Goal: Communication & Community: Answer question/provide support

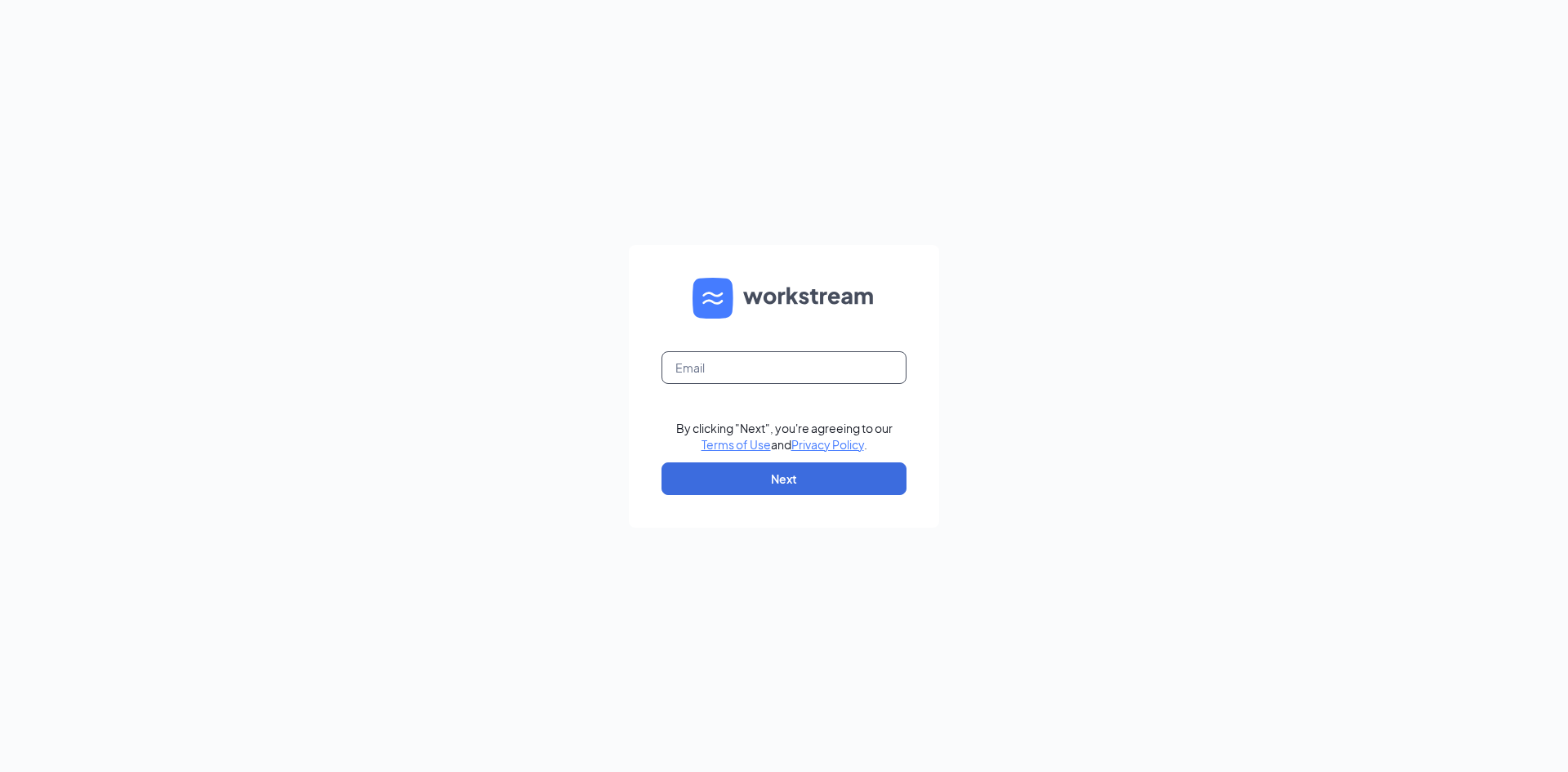
click at [738, 376] on input "text" at bounding box center [784, 368] width 245 height 33
type input "Mys.mgr@scrivanos.com"
click at [785, 481] on button "Next" at bounding box center [784, 479] width 245 height 33
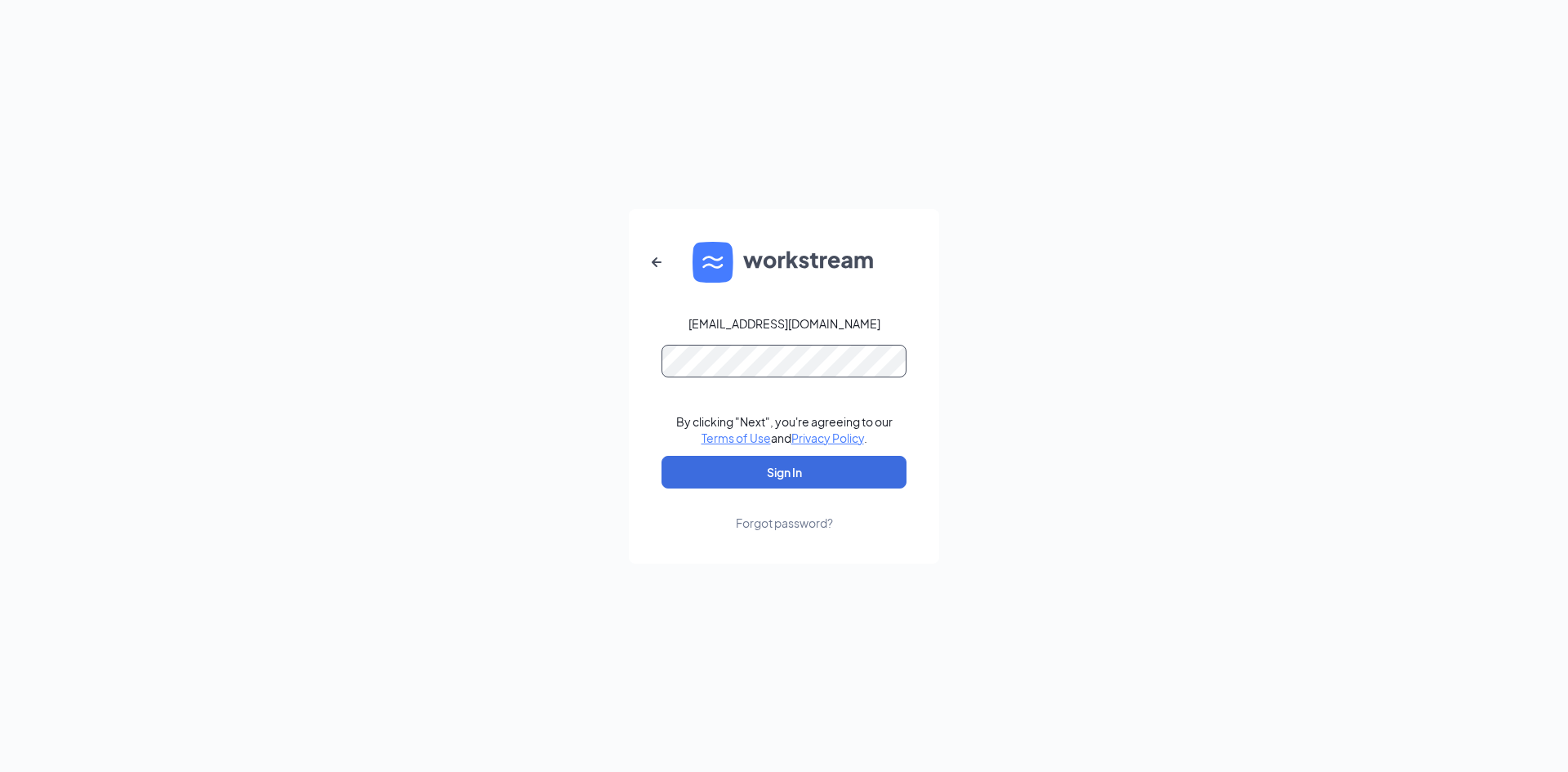
click at [661, 456] on button "Sign In" at bounding box center [784, 472] width 245 height 33
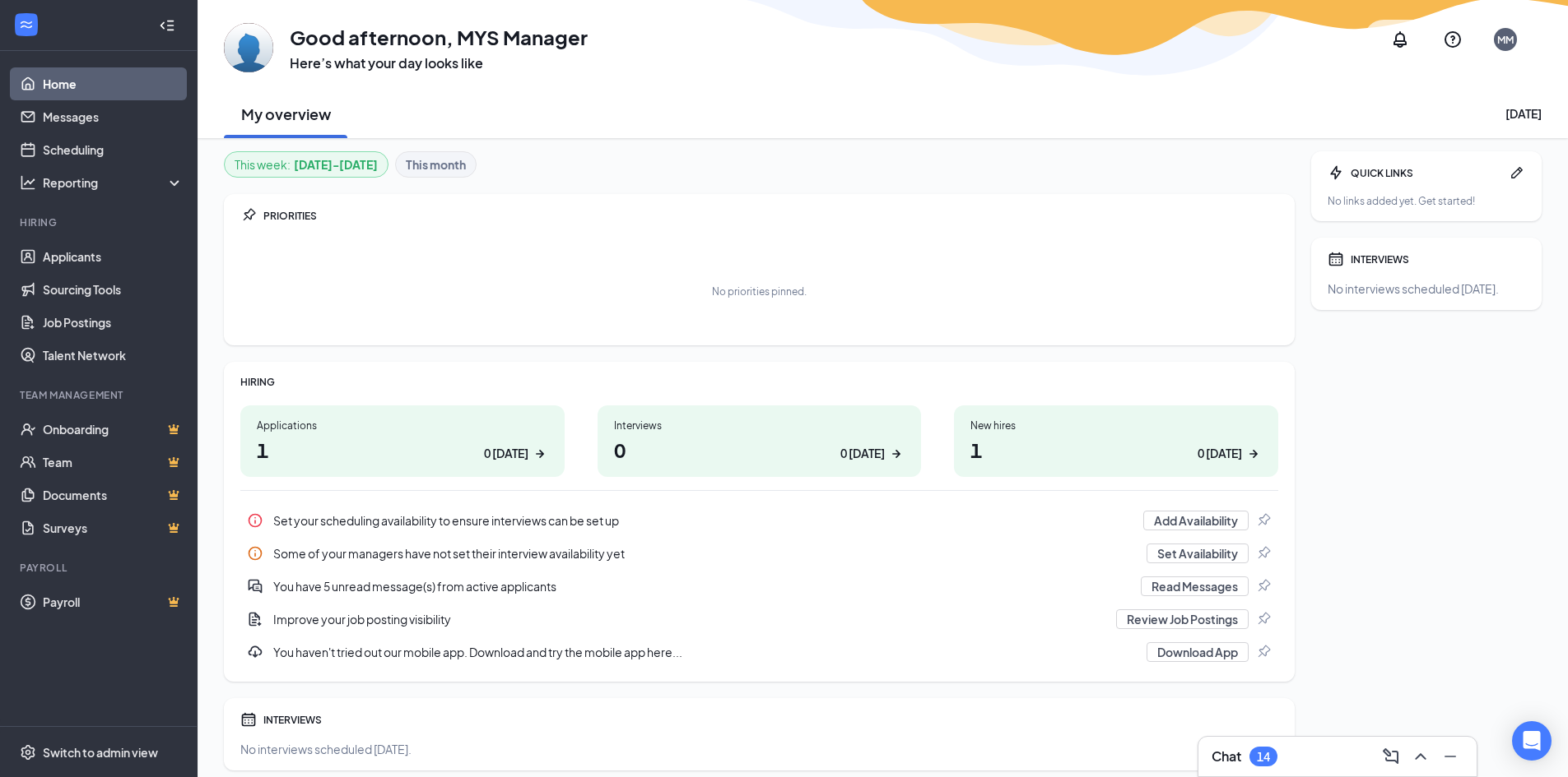
click at [281, 424] on div "Applications" at bounding box center [402, 425] width 291 height 14
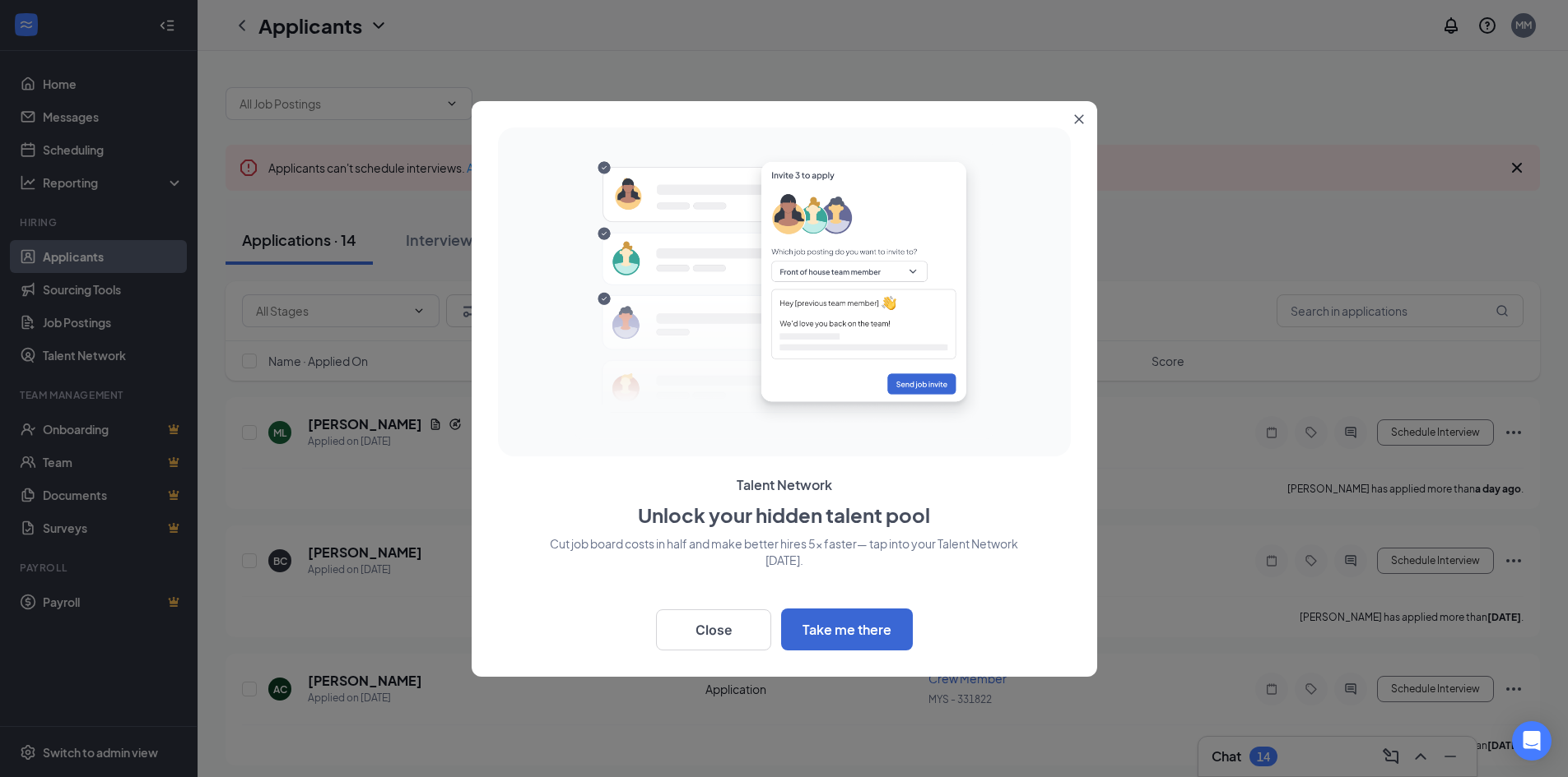
click at [1087, 116] on button "Close" at bounding box center [1082, 116] width 30 height 30
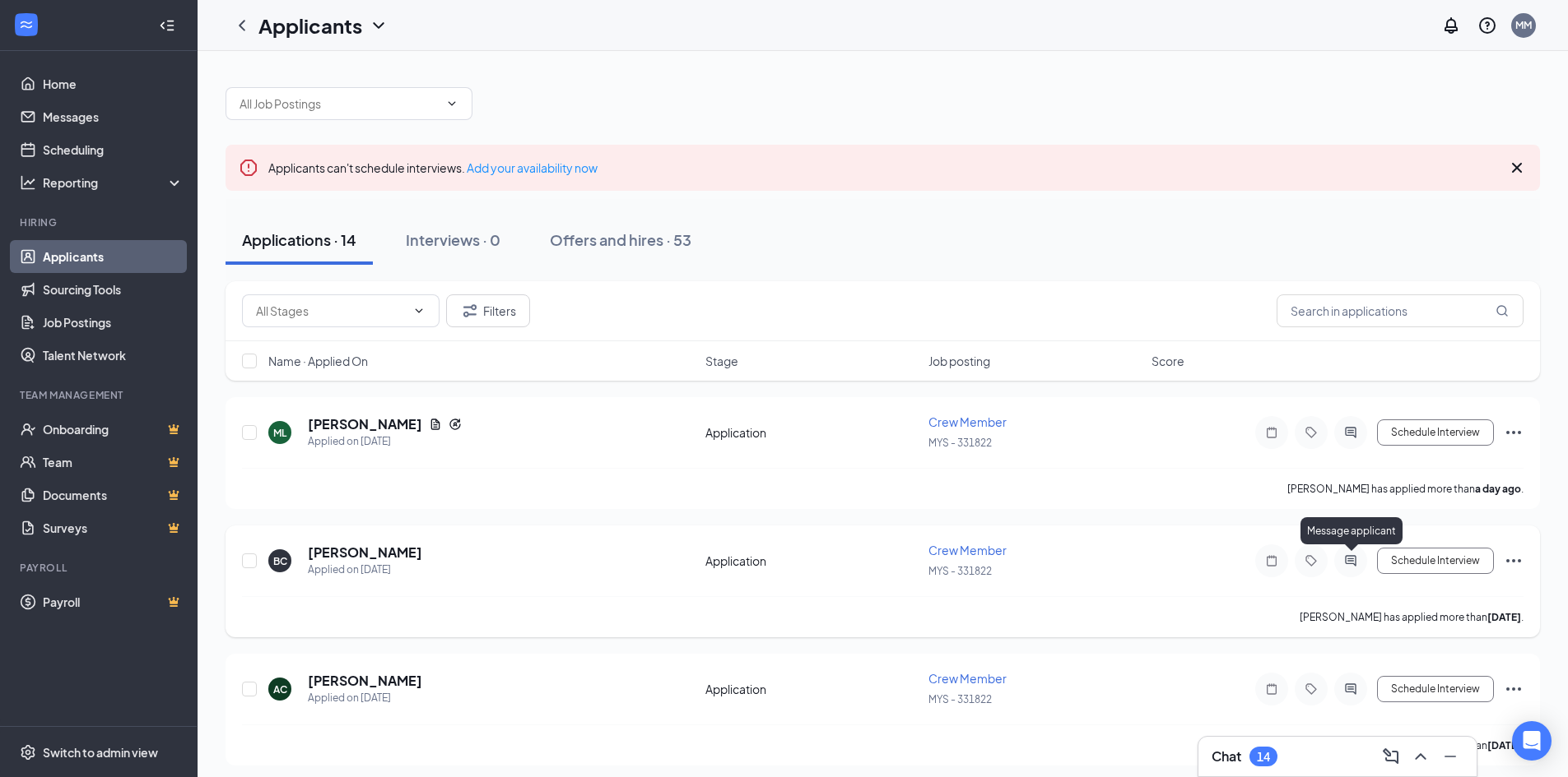
click at [1349, 558] on icon "ActiveChat" at bounding box center [1349, 560] width 11 height 11
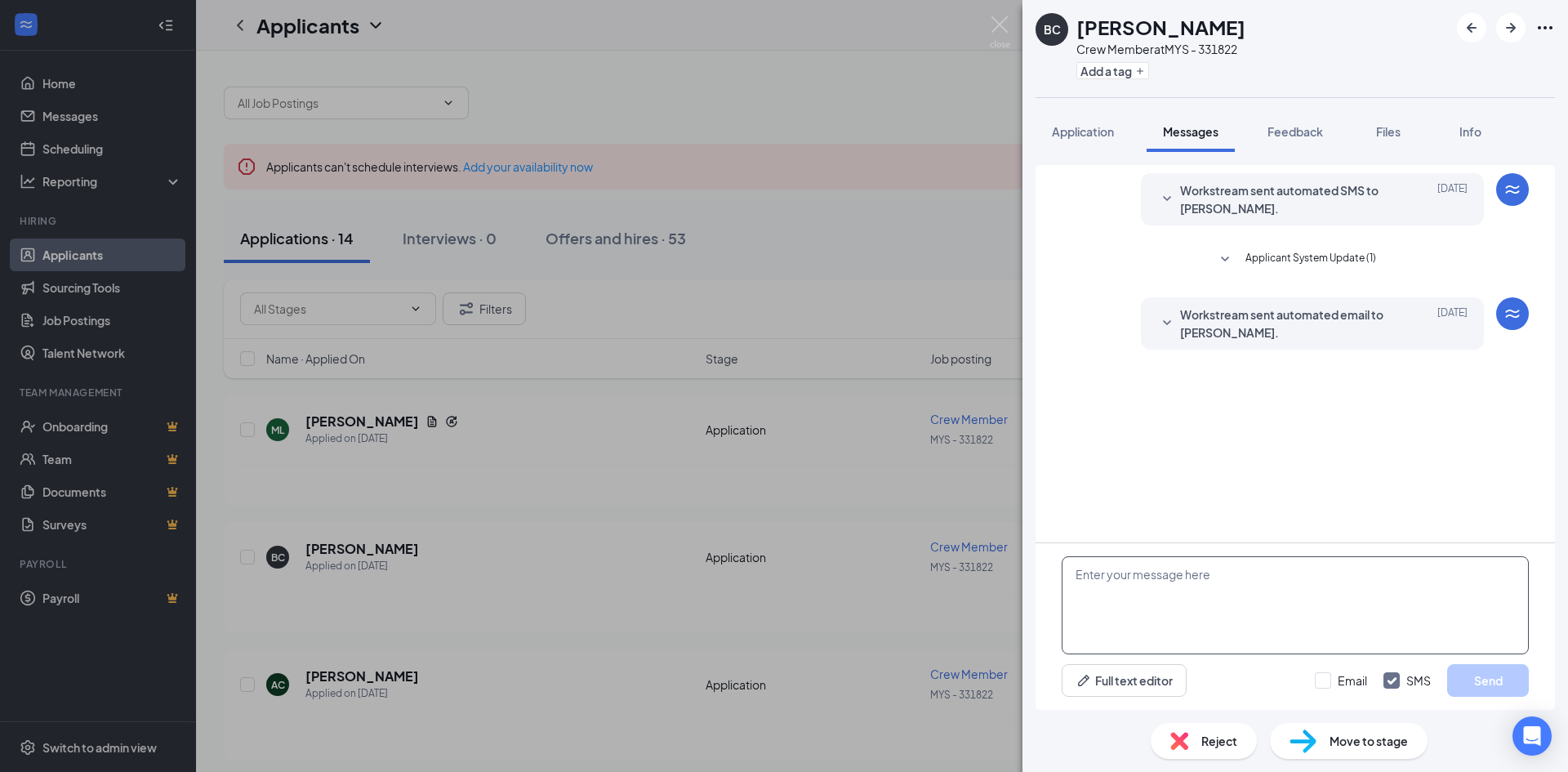
click at [1129, 608] on textarea at bounding box center [1295, 605] width 467 height 98
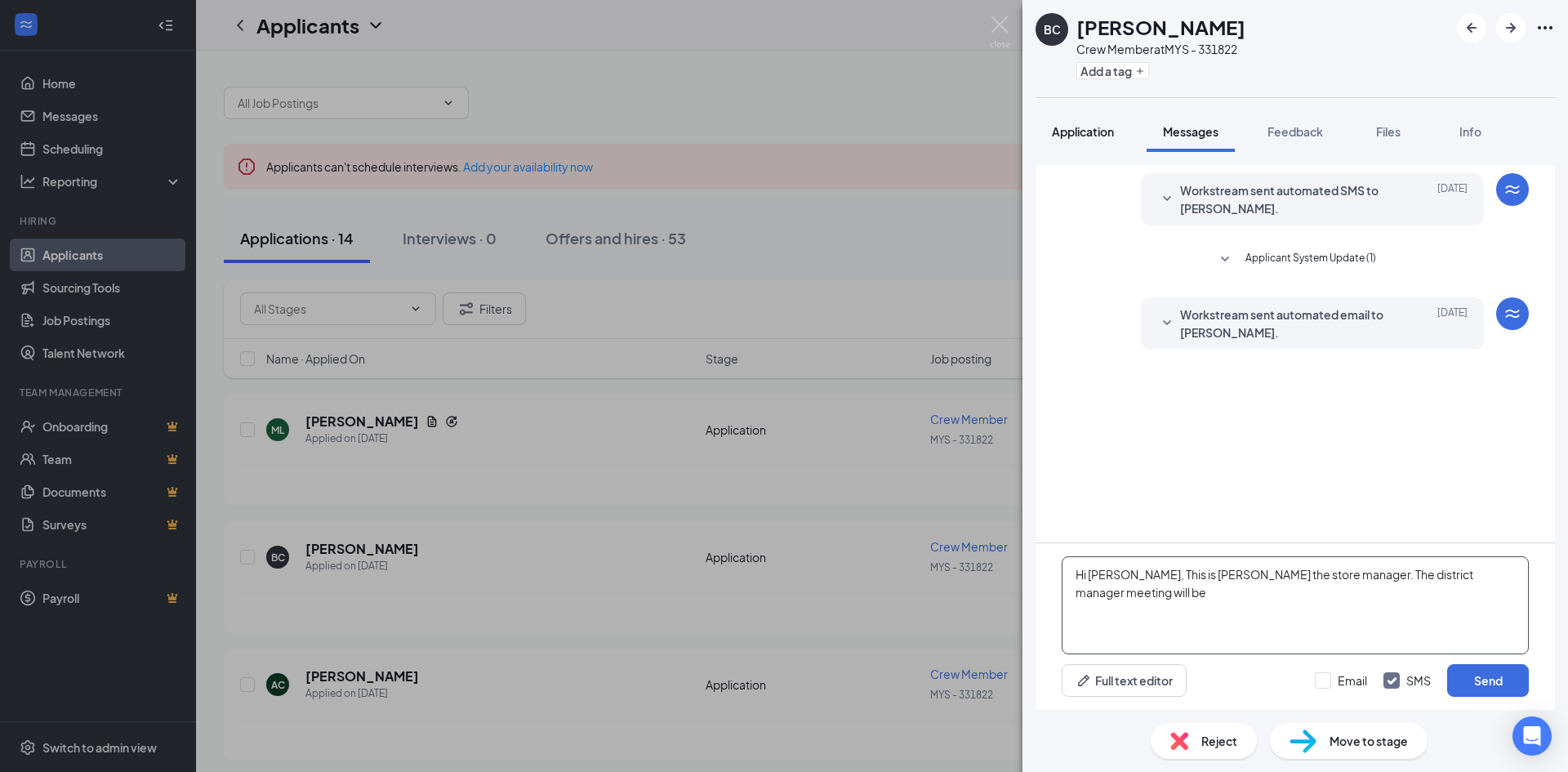
type textarea "Hi [PERSON_NAME], This is [PERSON_NAME] the store manager. The district manager…"
click at [1072, 129] on span "Application" at bounding box center [1083, 131] width 62 height 14
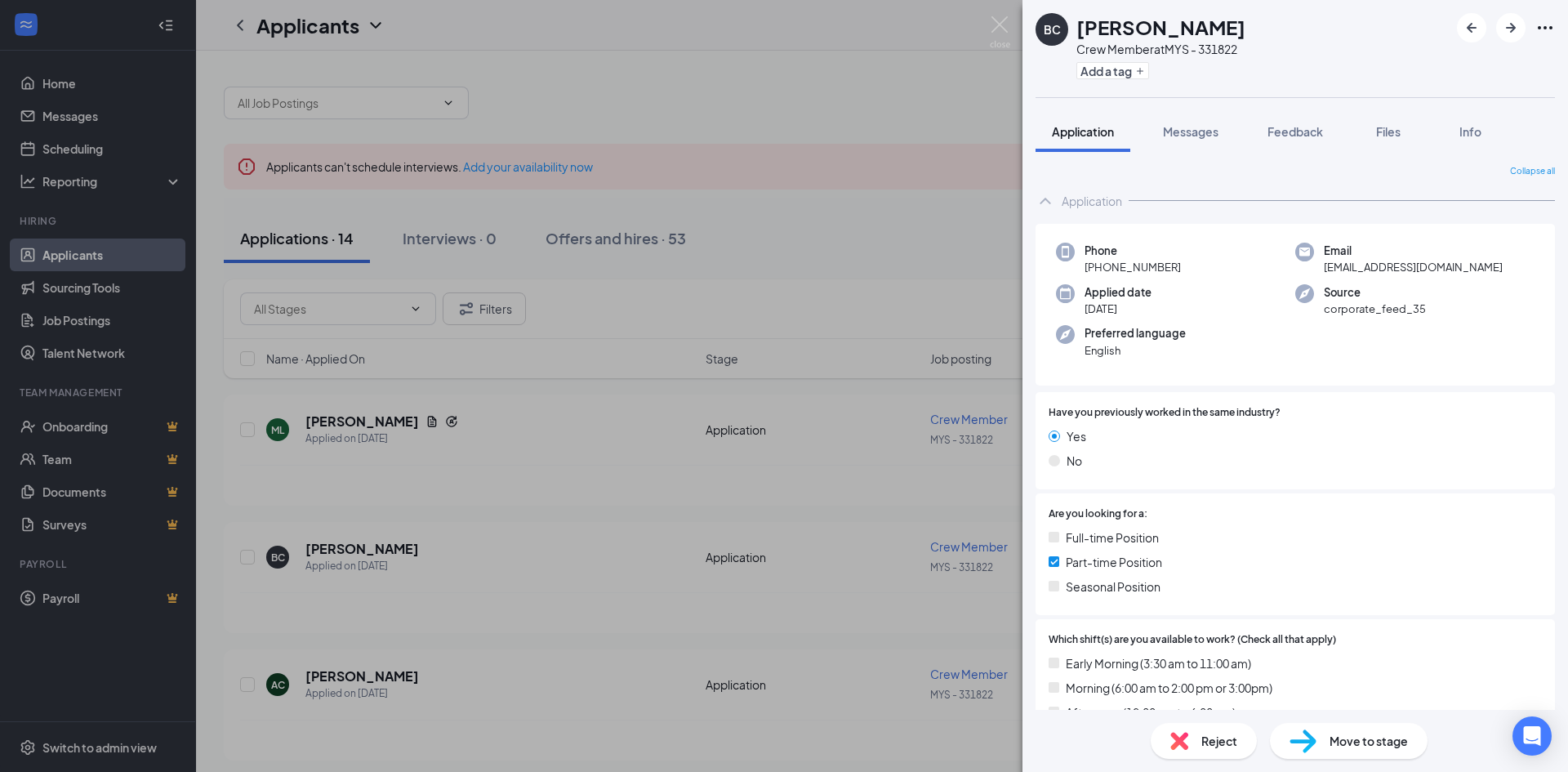
click at [310, 237] on div "BC [PERSON_NAME] Crew Member at MYS - 331822 Add a tag Application Messages Fee…" at bounding box center [784, 386] width 1568 height 772
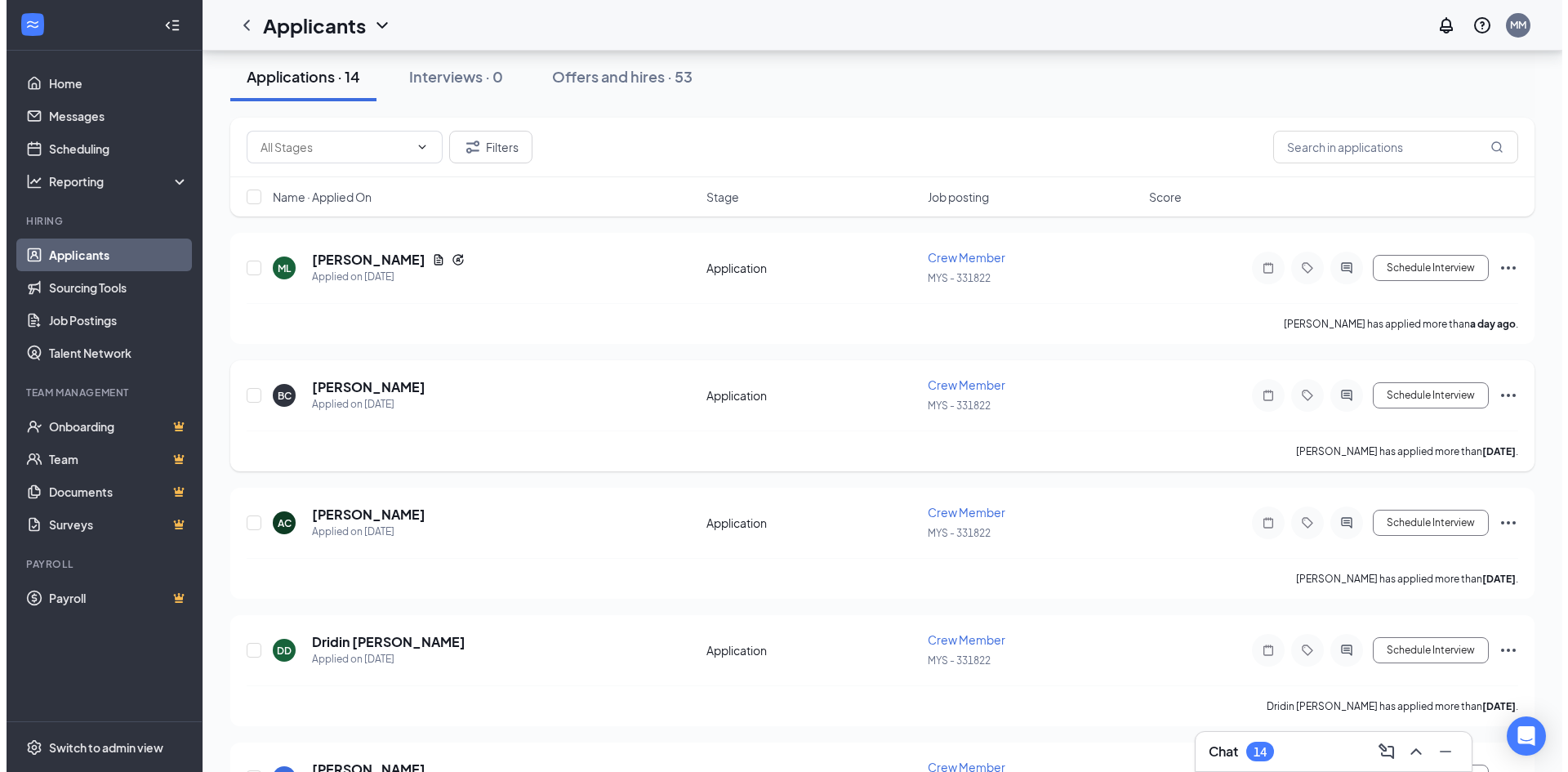
scroll to position [164, 0]
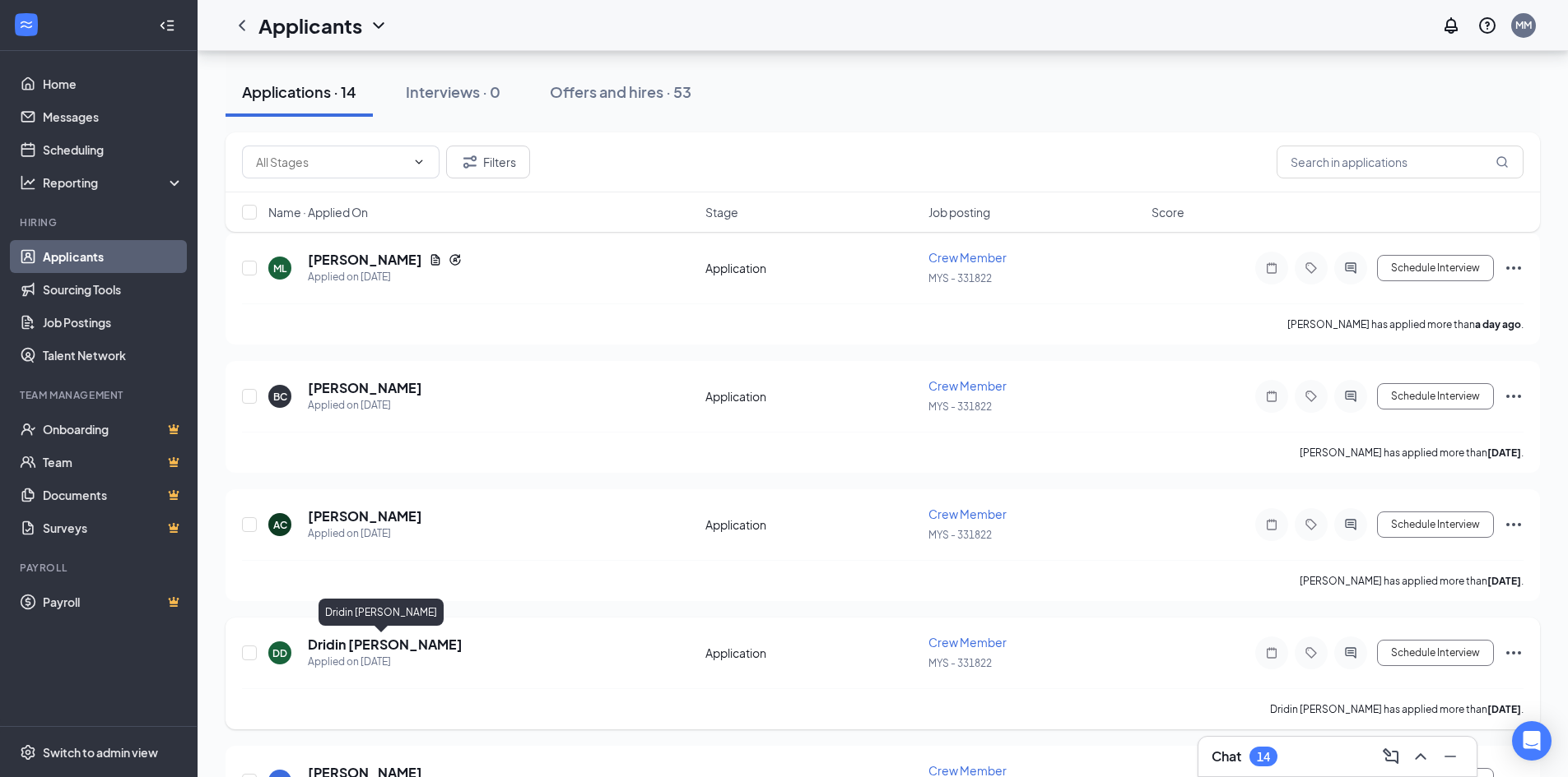
click at [379, 640] on h5 "Dridin [PERSON_NAME]" at bounding box center [385, 645] width 154 height 18
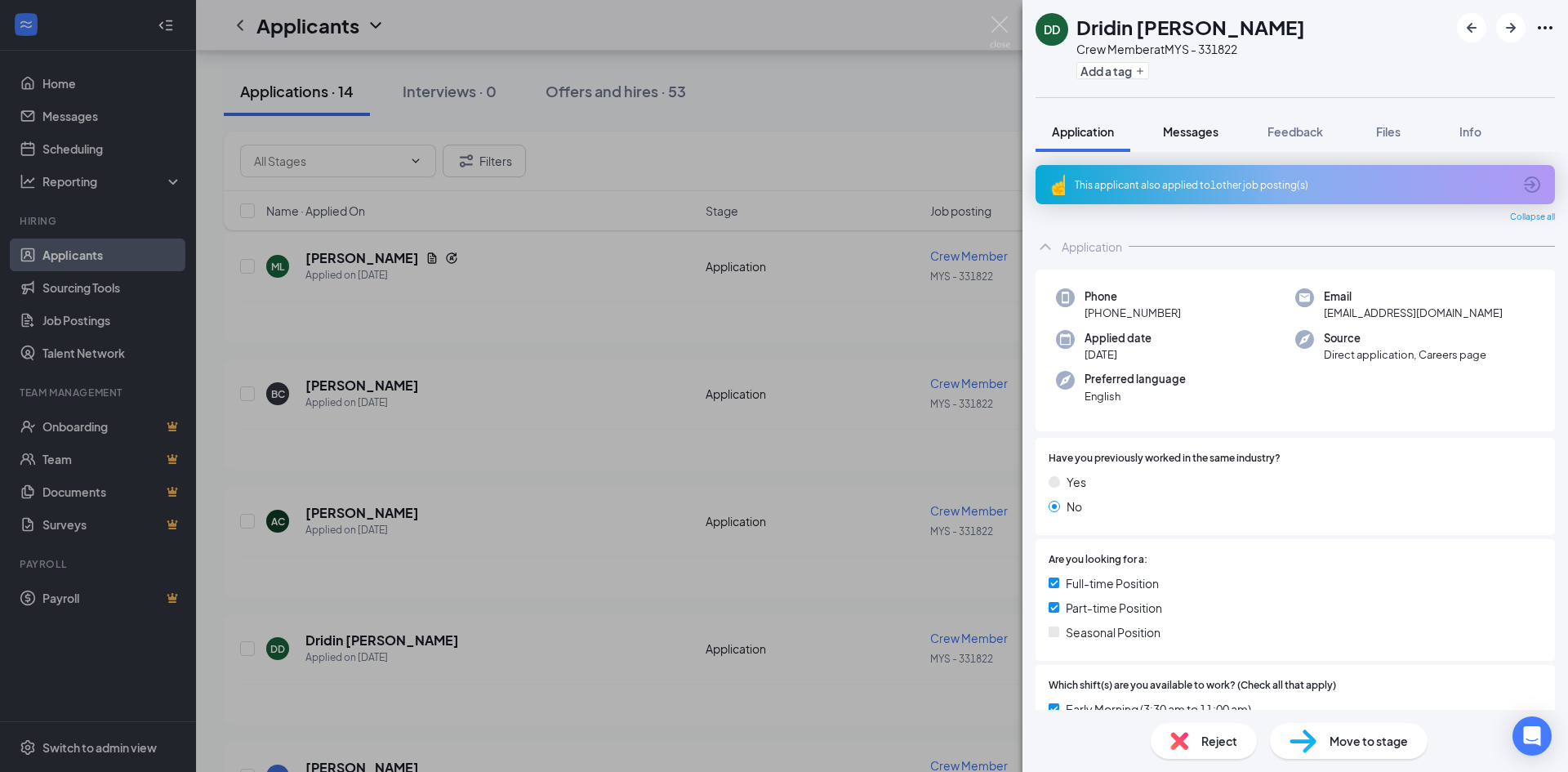
click at [1189, 134] on span "Messages" at bounding box center [1191, 131] width 56 height 14
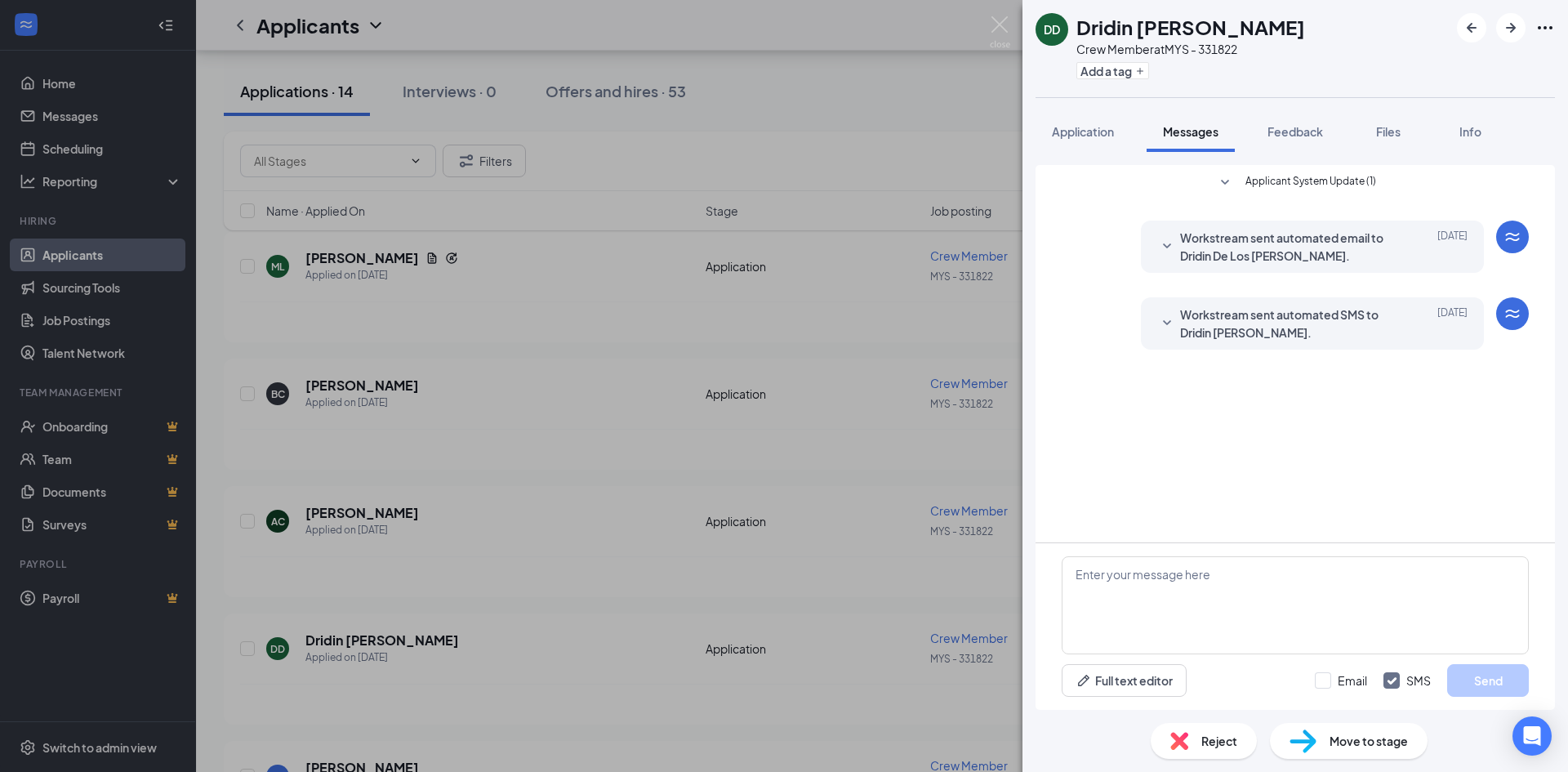
click at [328, 766] on div "DD Dridin De Los [PERSON_NAME] Crew Member at MYS - 331822 Add a tag Applicatio…" at bounding box center [784, 386] width 1568 height 772
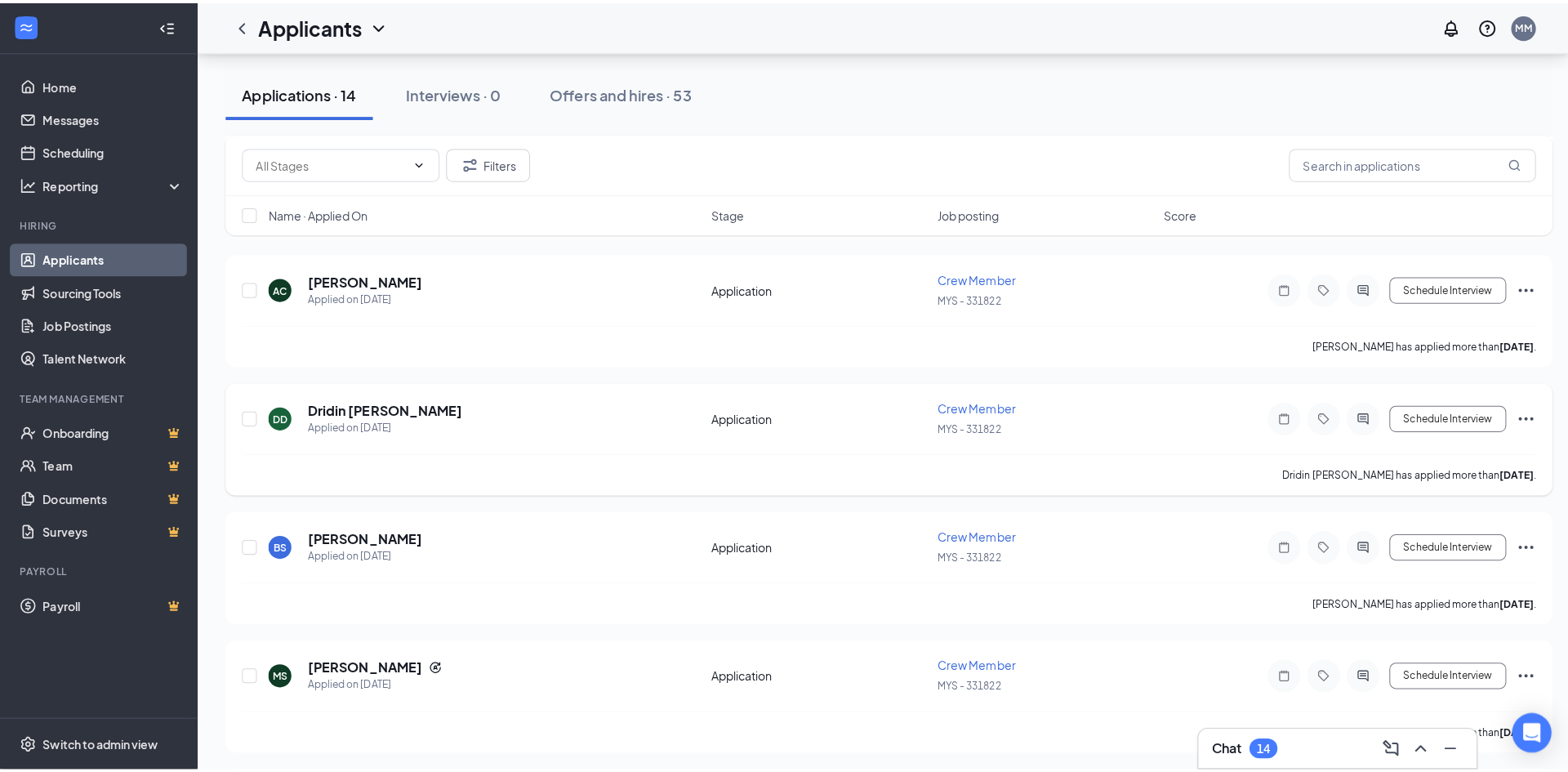
scroll to position [409, 0]
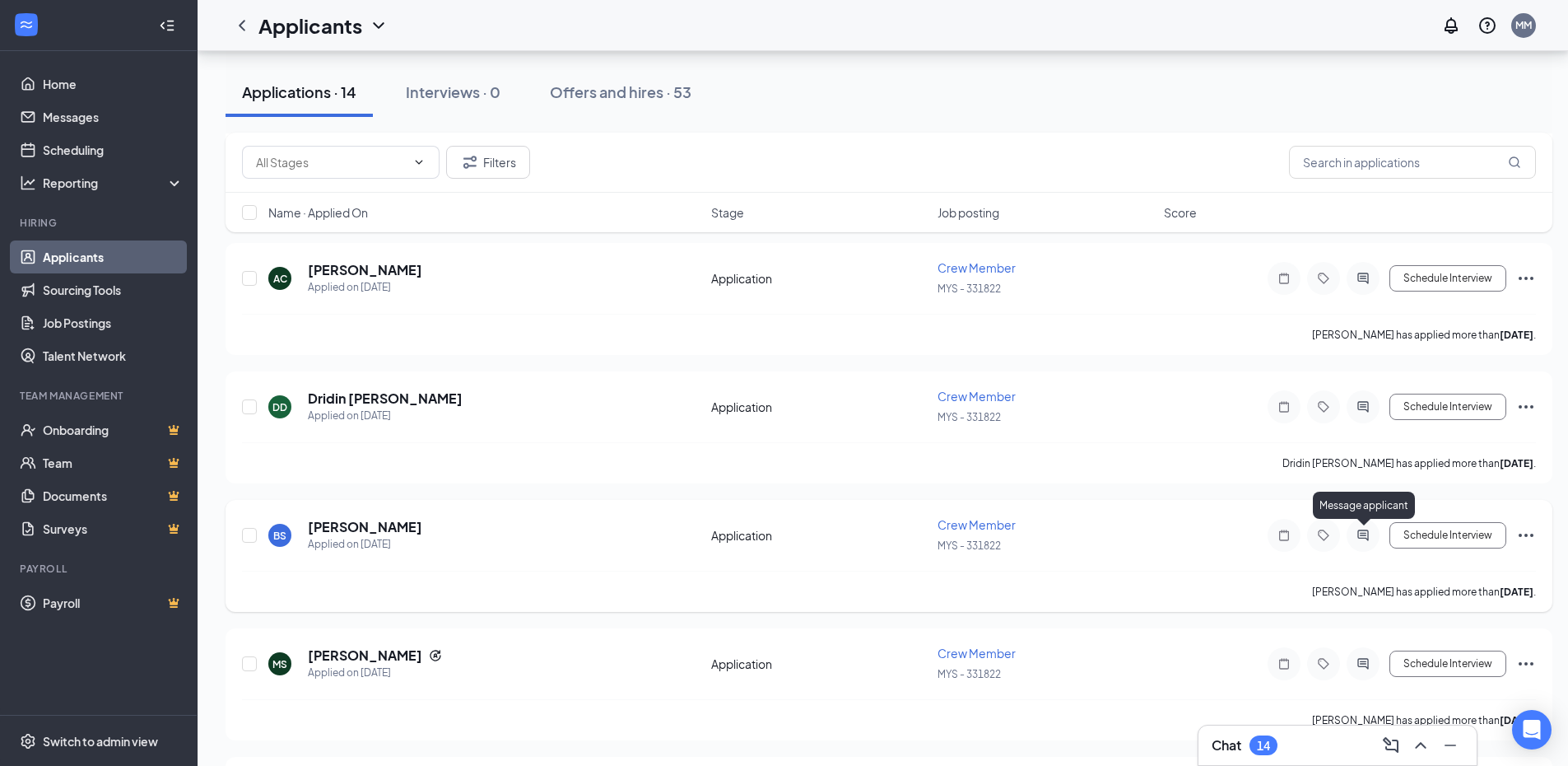
click at [1362, 532] on icon "ActiveChat" at bounding box center [1363, 535] width 19 height 14
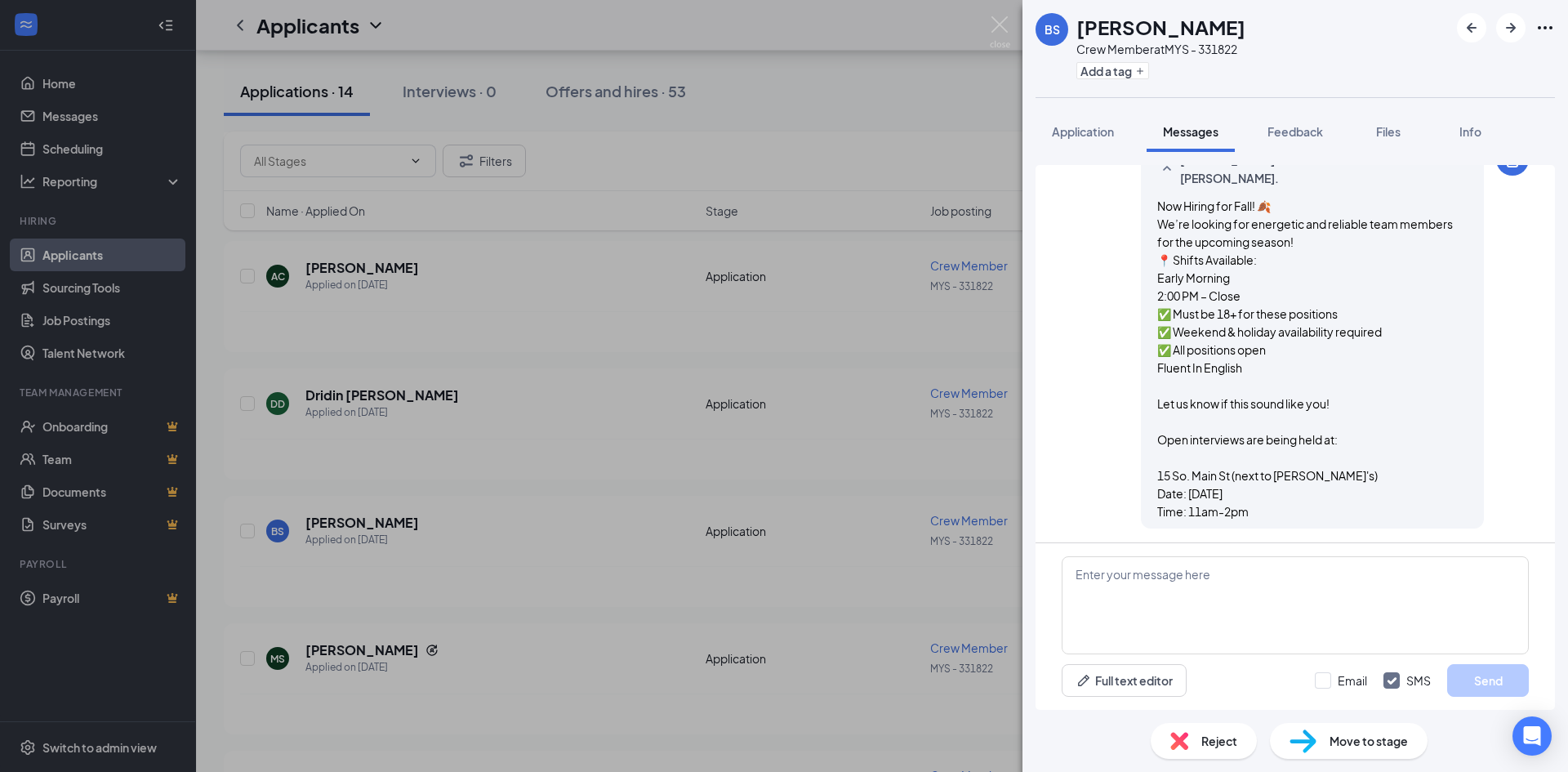
scroll to position [231, 0]
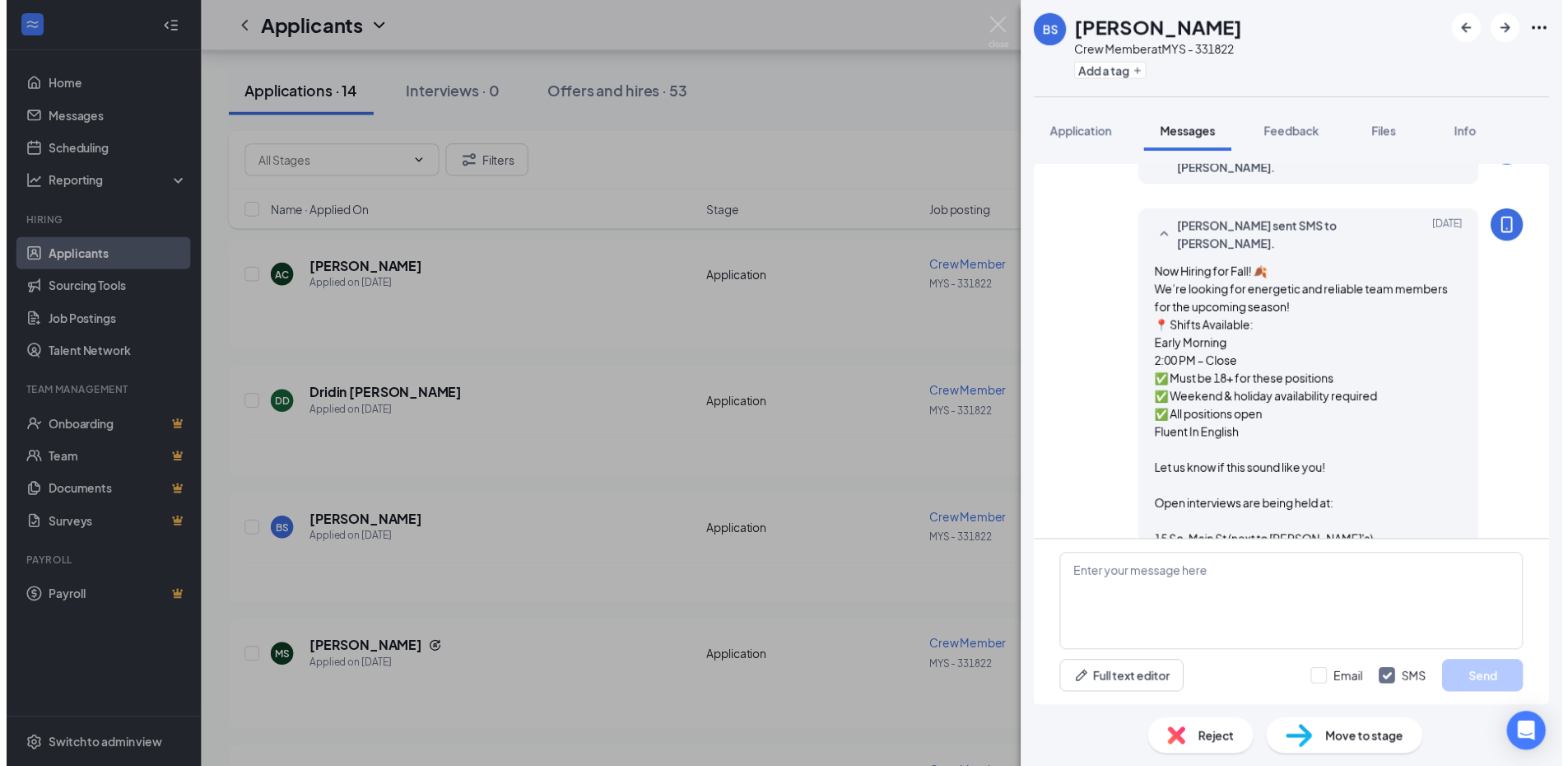
scroll to position [150, 0]
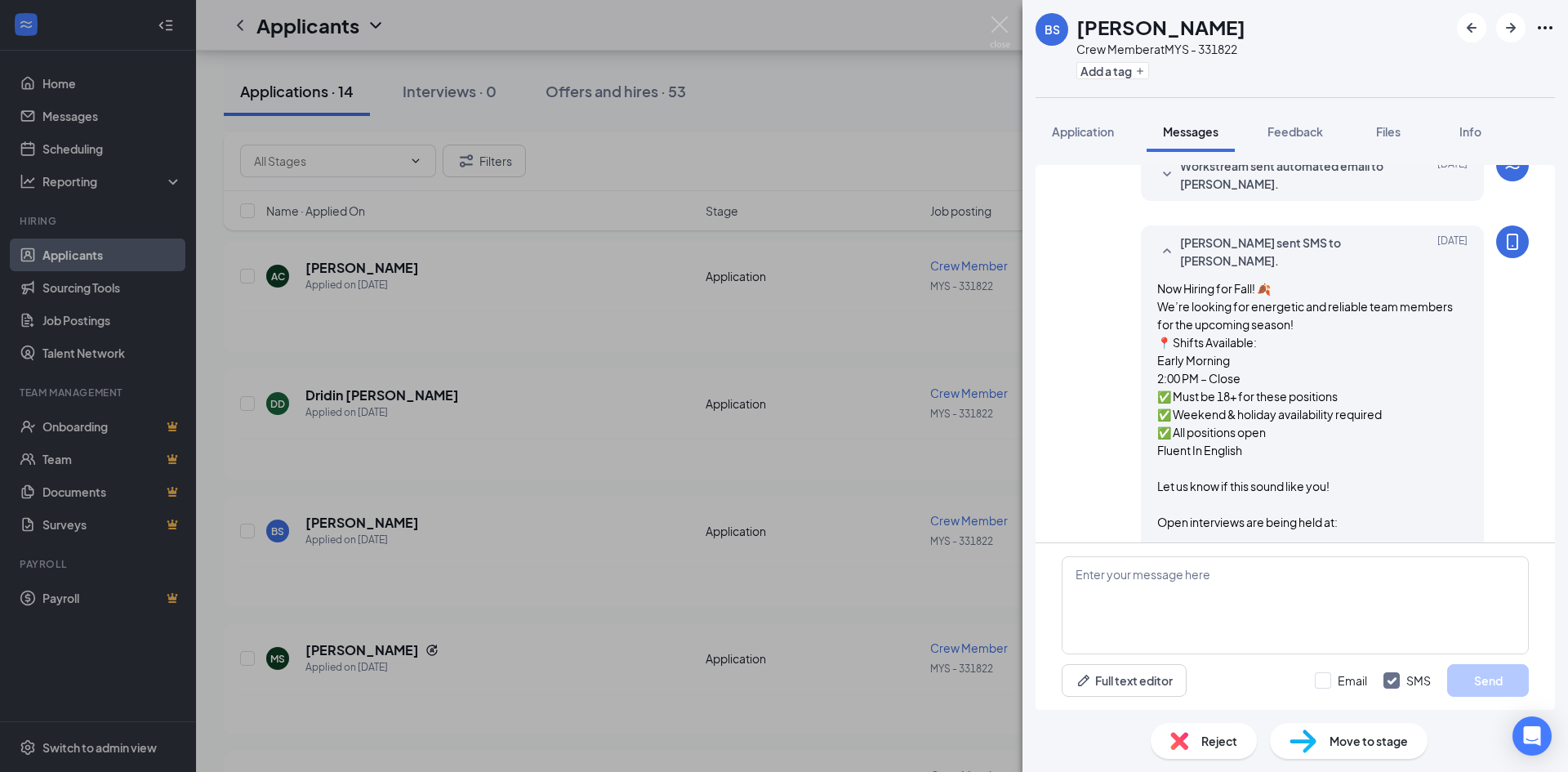
click at [452, 284] on div "BS [PERSON_NAME] Crew Member at MYS - 331822 Add a tag Application Messages Fee…" at bounding box center [784, 386] width 1568 height 772
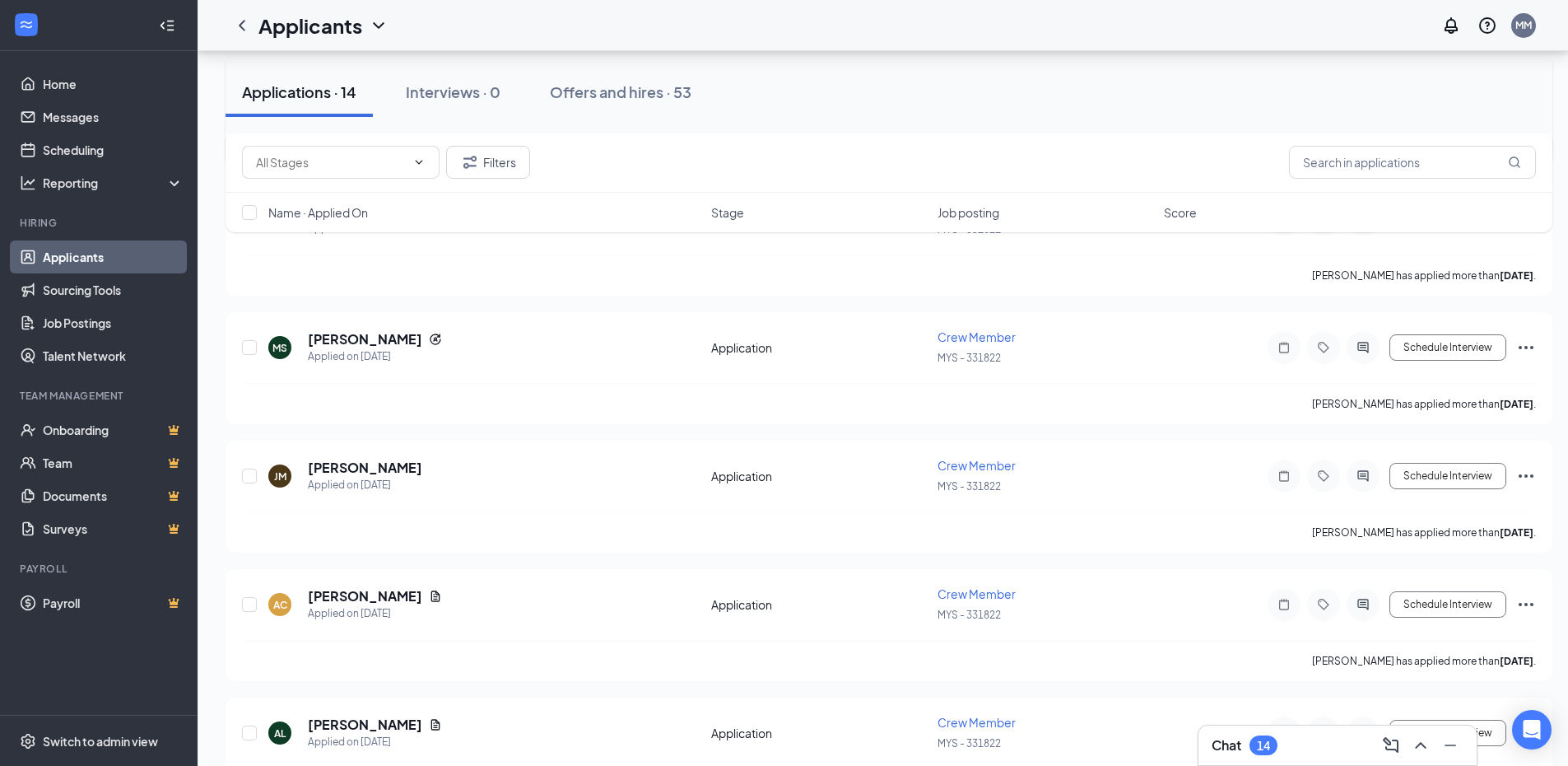
scroll to position [741, 0]
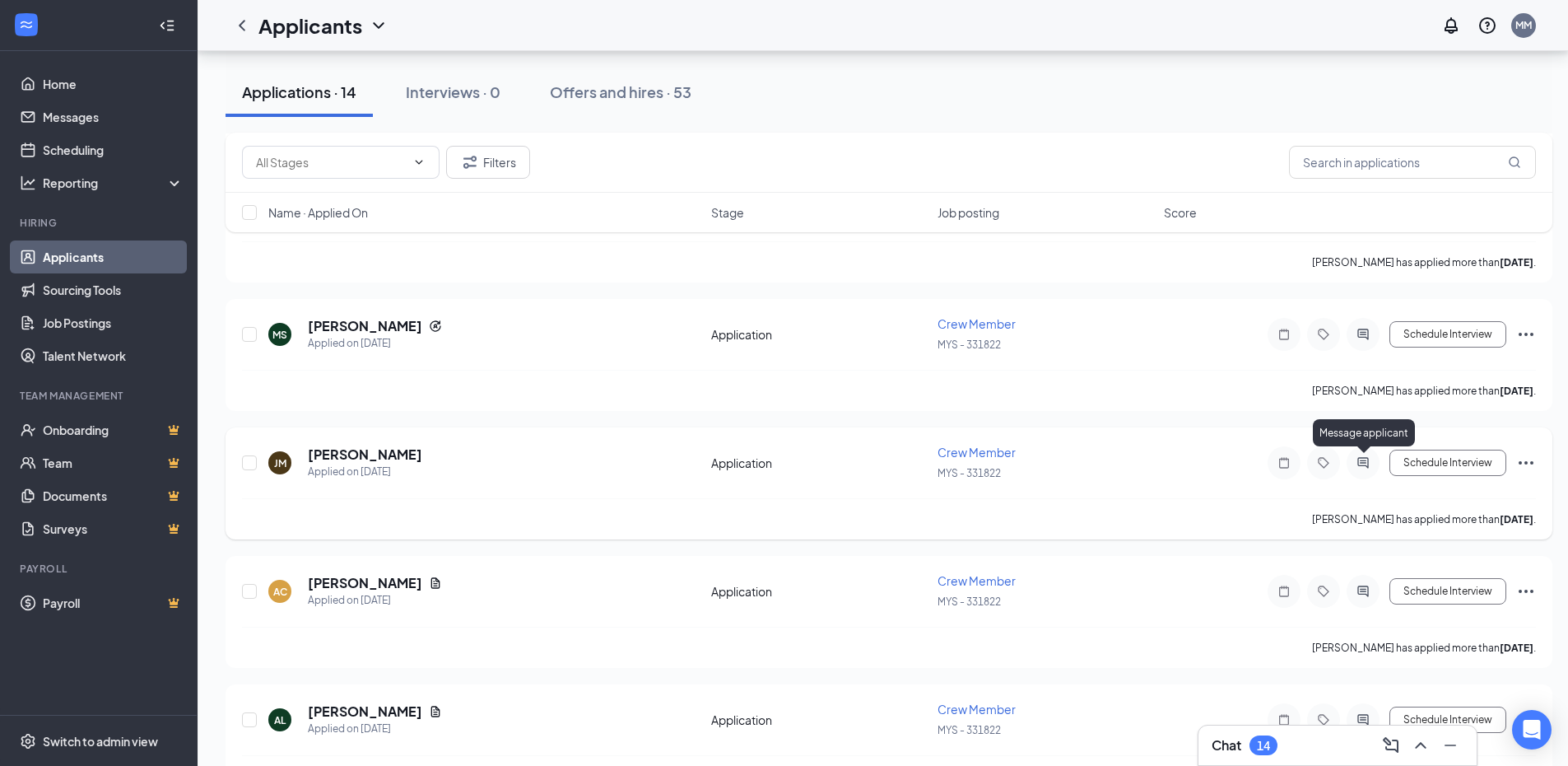
click at [1365, 458] on icon "ActiveChat" at bounding box center [1363, 463] width 19 height 14
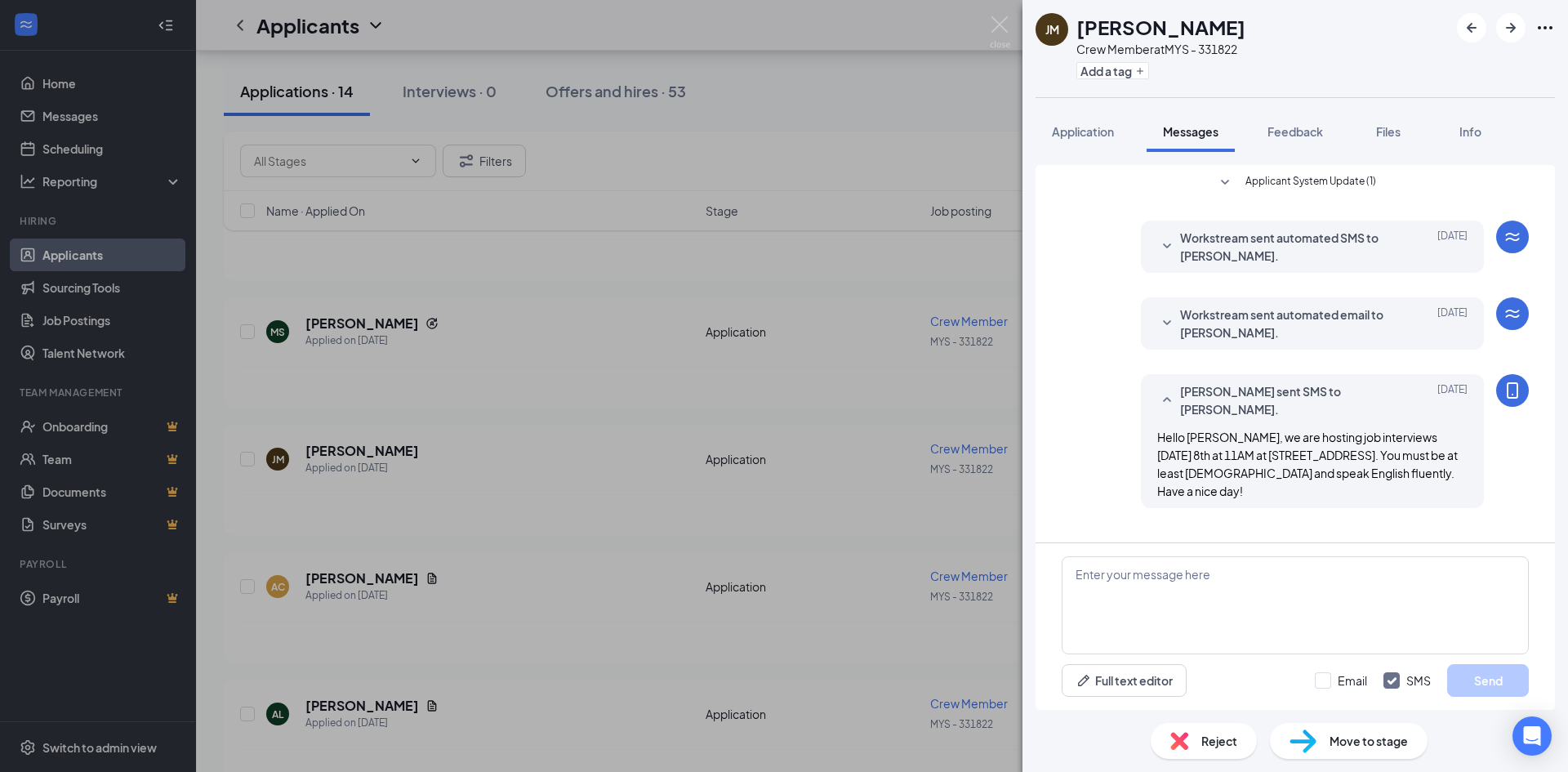
click at [554, 481] on div "[PERSON_NAME] [PERSON_NAME] Crew Member at MYS - 331822 Add a tag Application M…" at bounding box center [784, 386] width 1568 height 772
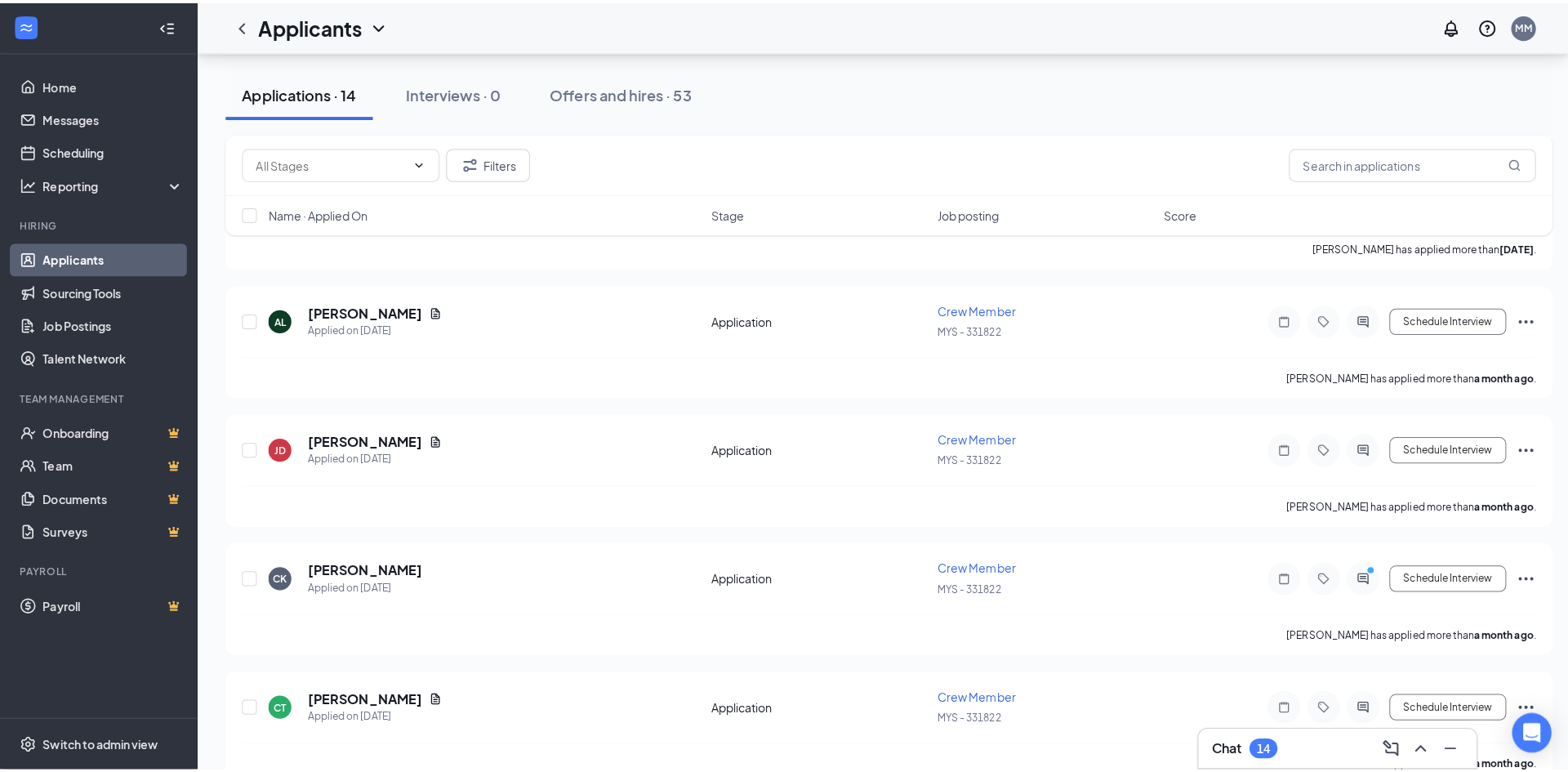
scroll to position [1145, 0]
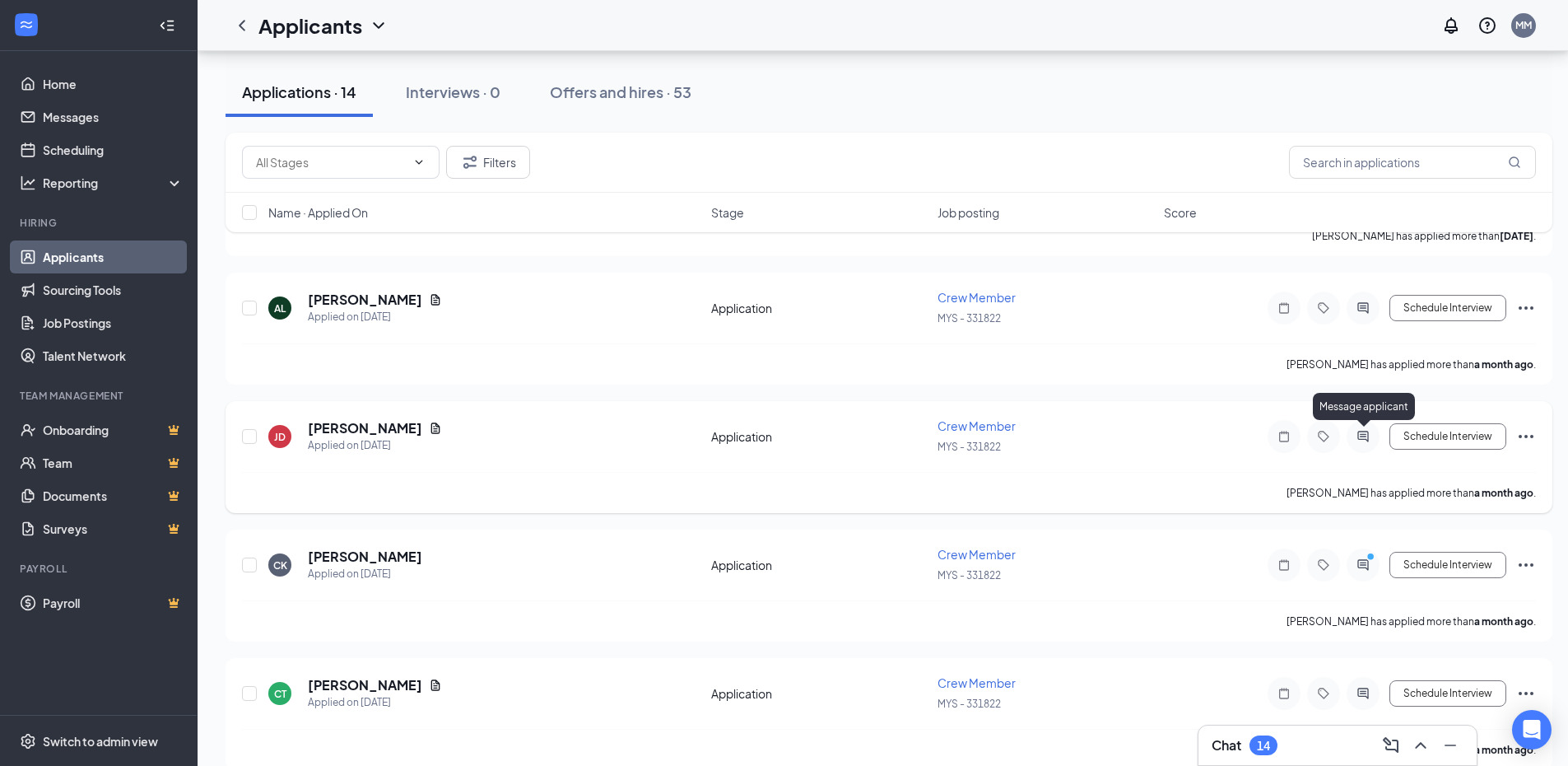
click at [1366, 434] on icon "ActiveChat" at bounding box center [1363, 436] width 19 height 14
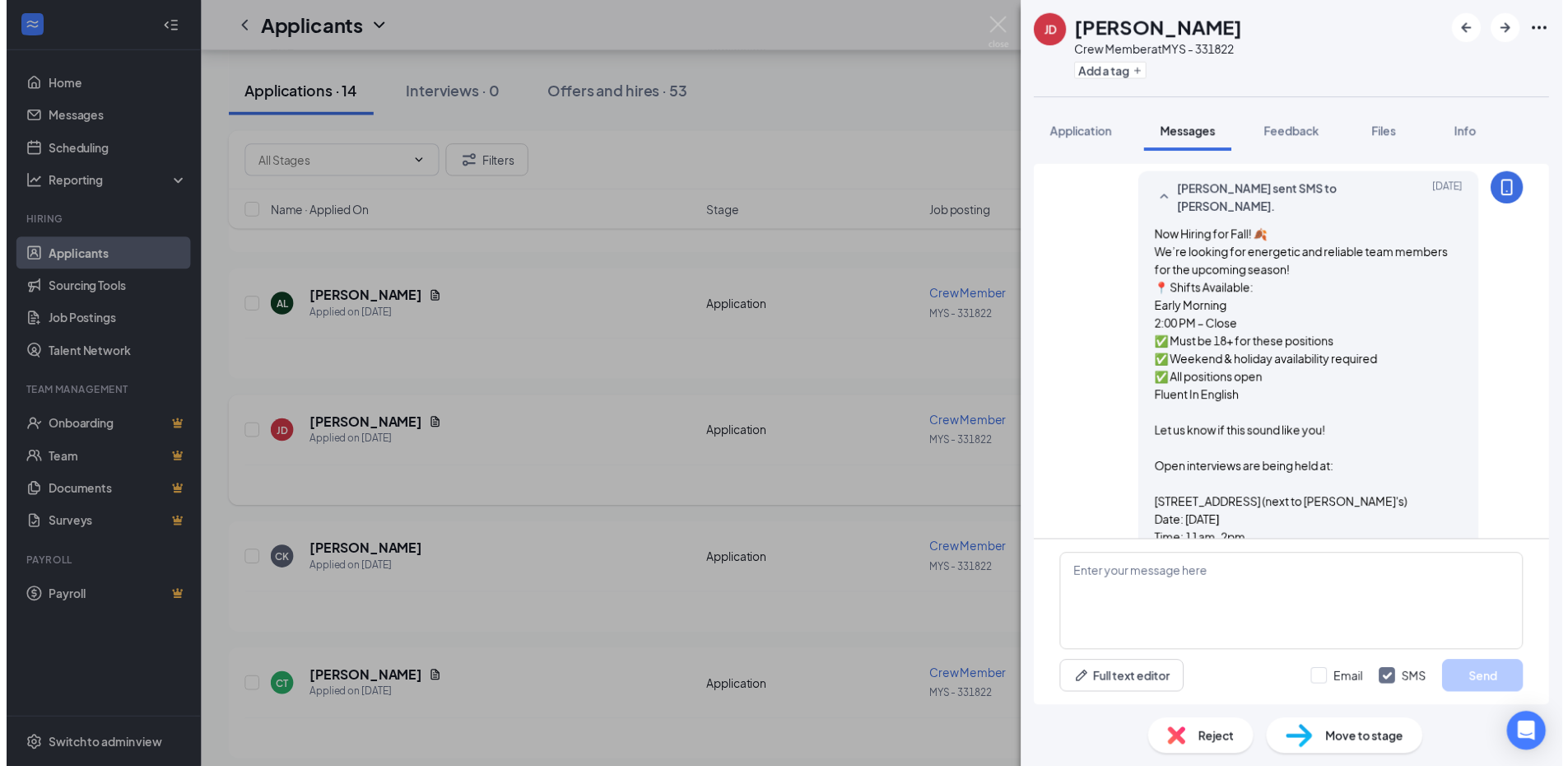
scroll to position [219, 0]
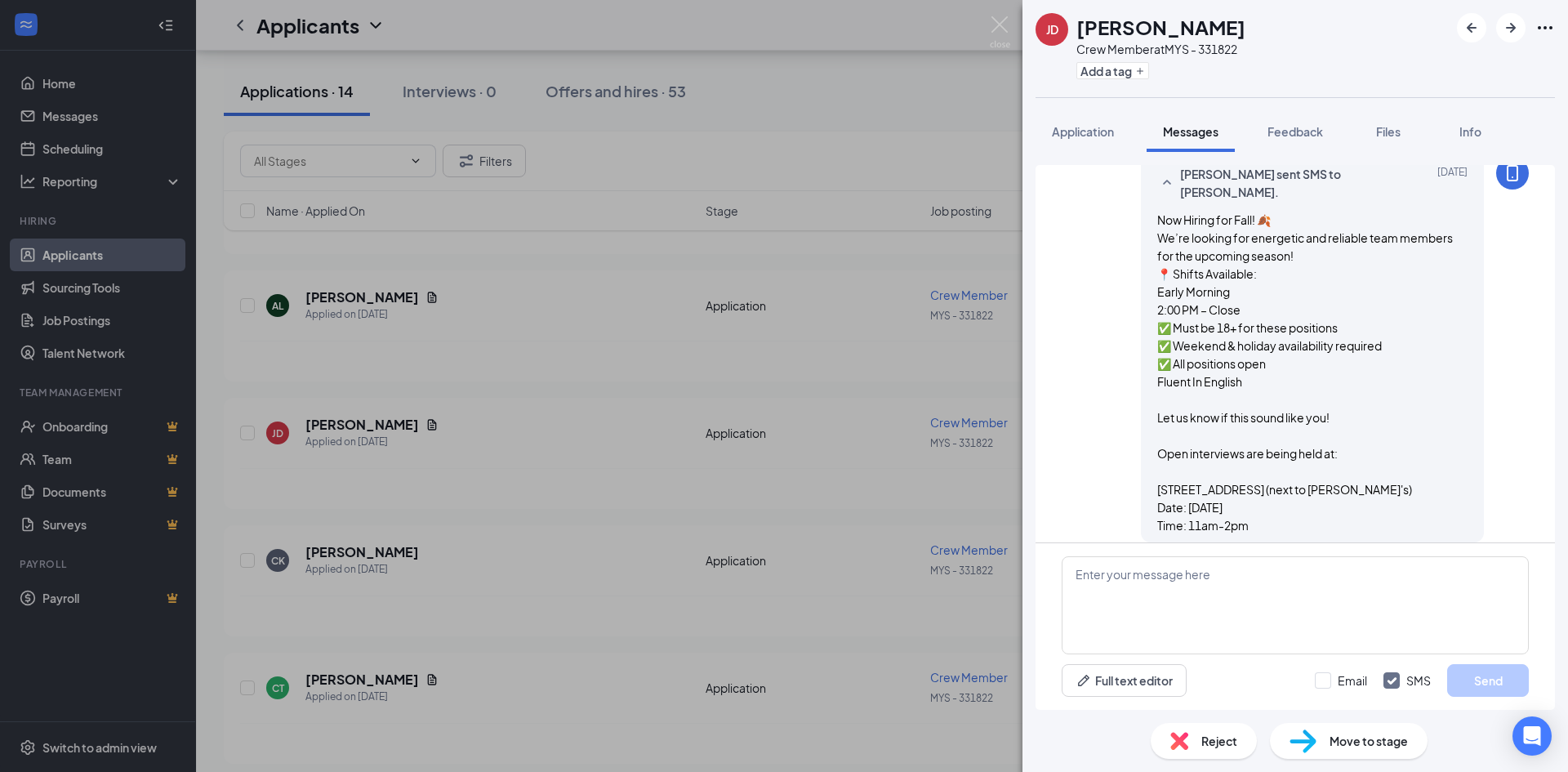
click at [754, 438] on div "[PERSON_NAME] Crew Member at MYS - 331822 Add a tag Application Messages Feedba…" at bounding box center [784, 386] width 1568 height 772
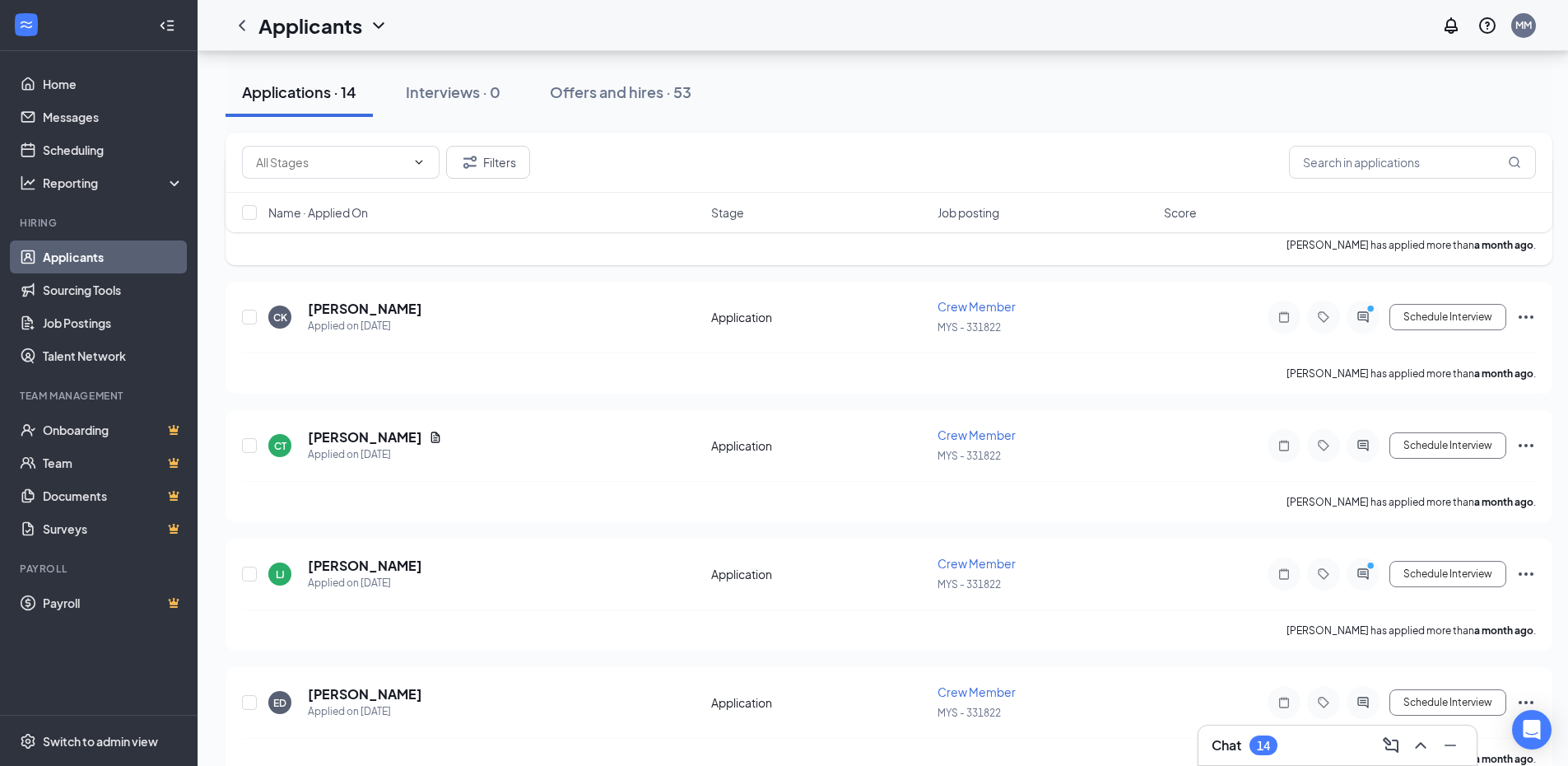
scroll to position [1434, 0]
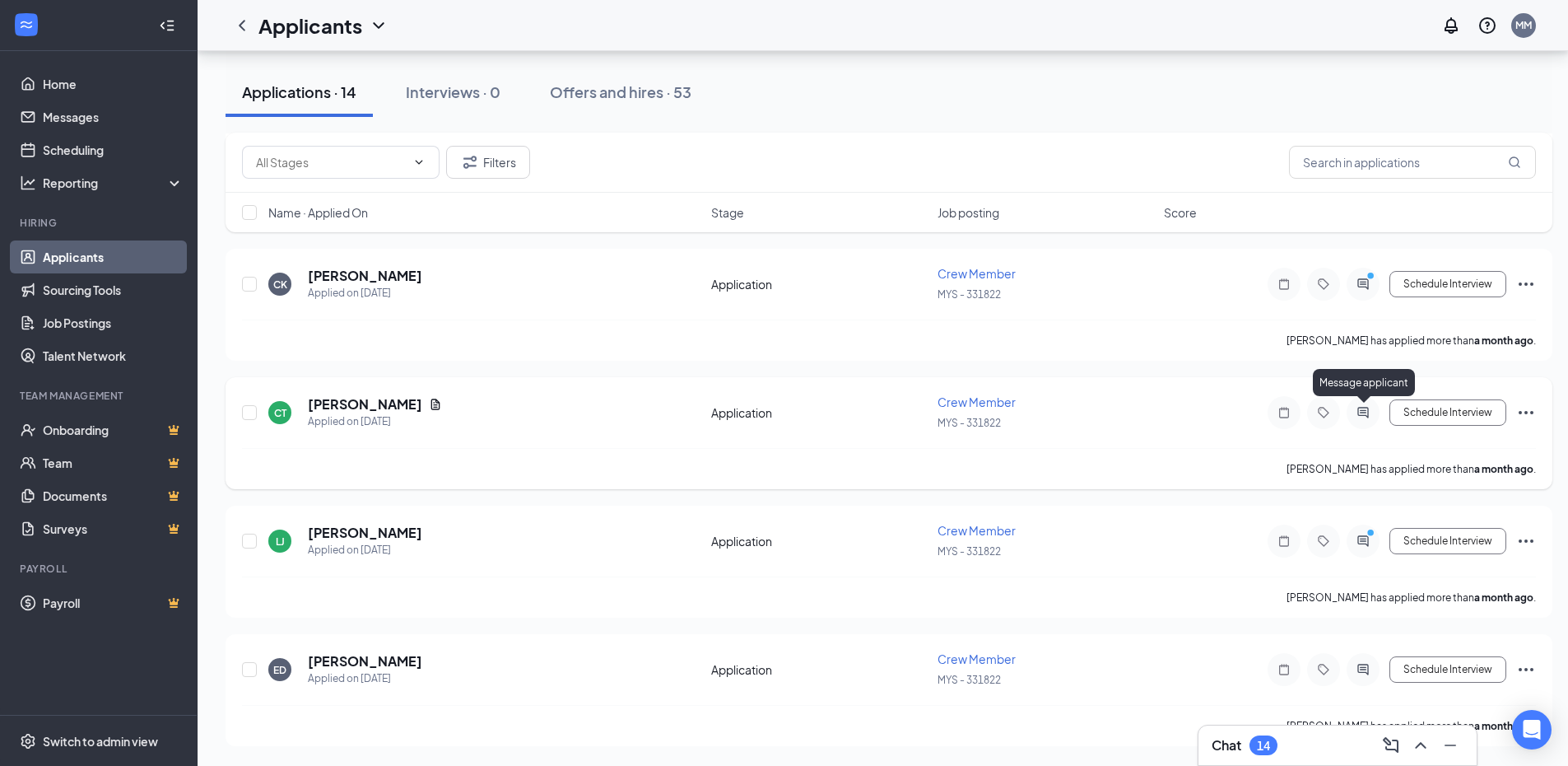
click at [1359, 406] on icon "ActiveChat" at bounding box center [1363, 413] width 19 height 14
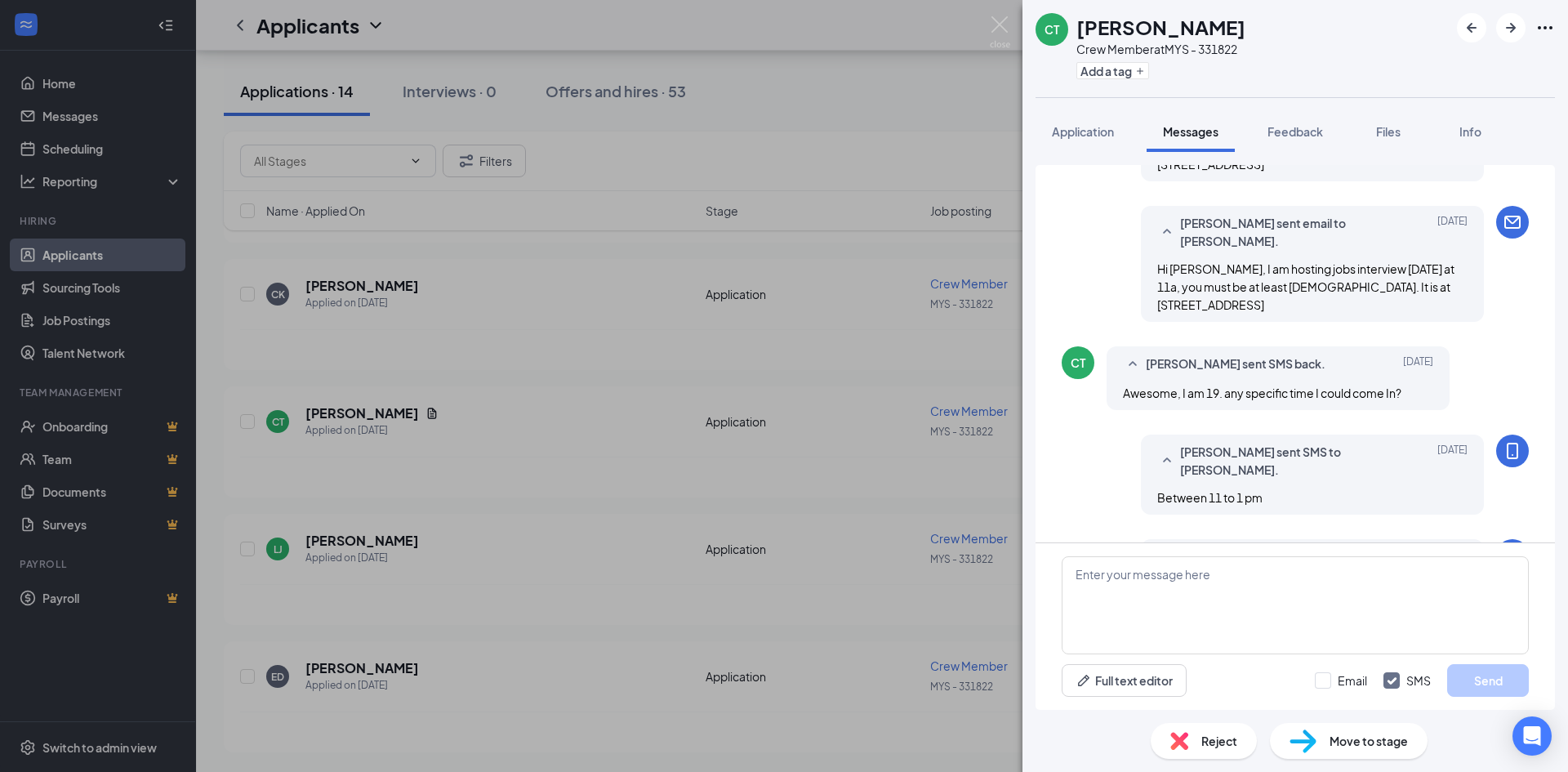
scroll to position [402, 0]
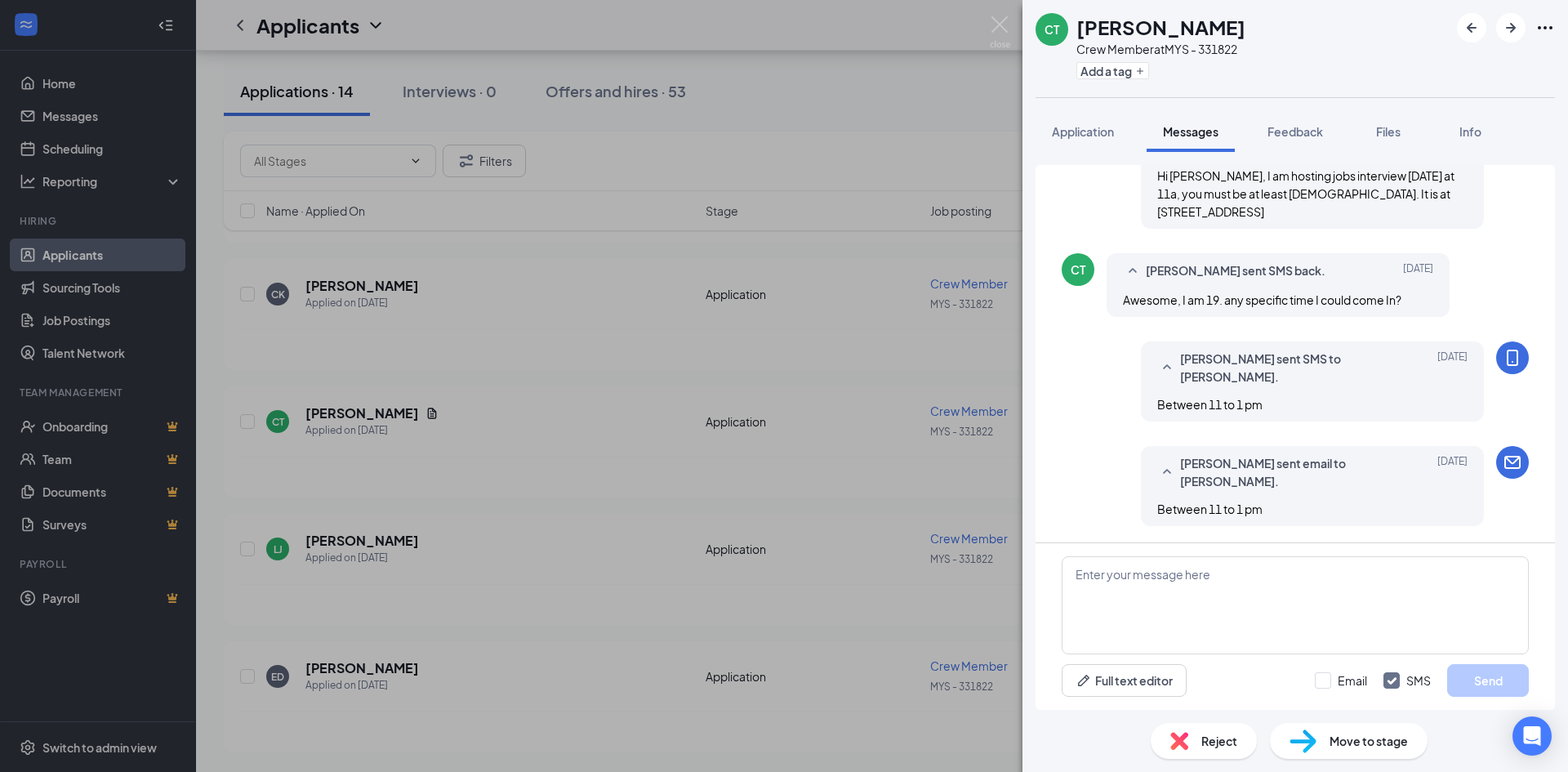
scroll to position [76, 0]
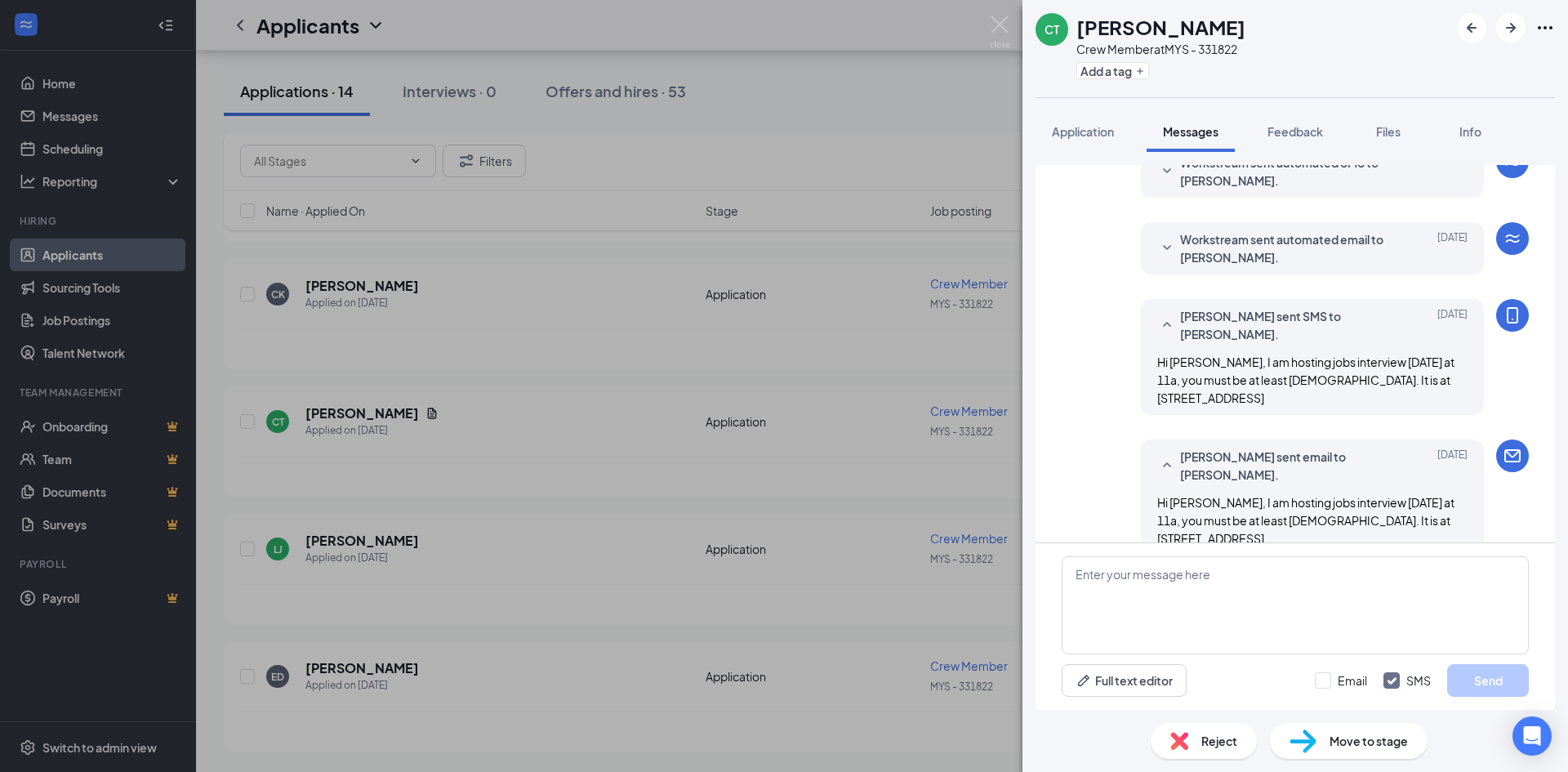
click at [545, 571] on div "CT [PERSON_NAME] Crew Member at MYS - 331822 Add a tag Application Messages Fee…" at bounding box center [784, 386] width 1568 height 772
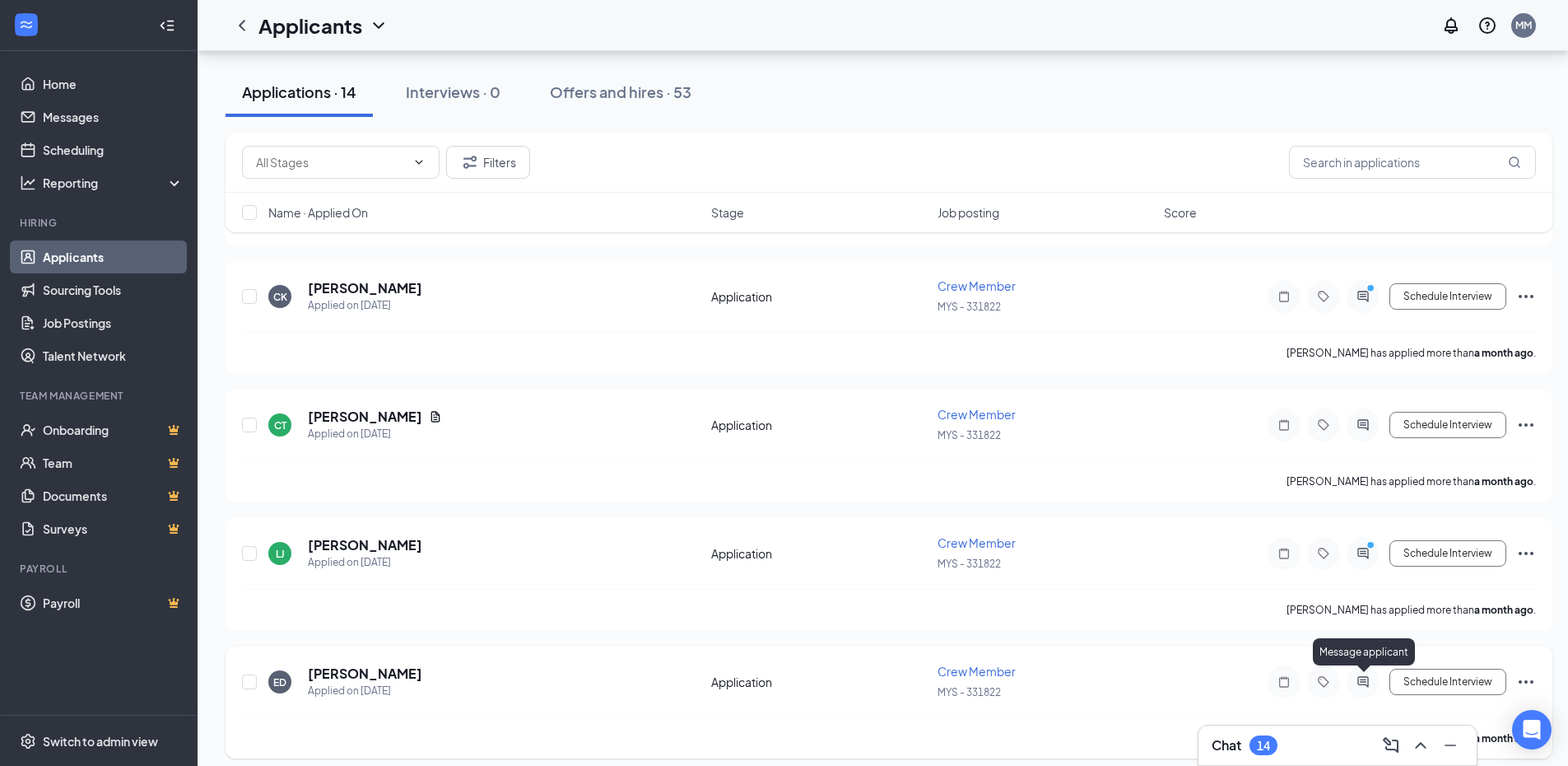
click at [1361, 680] on icon "ActiveChat" at bounding box center [1362, 681] width 11 height 11
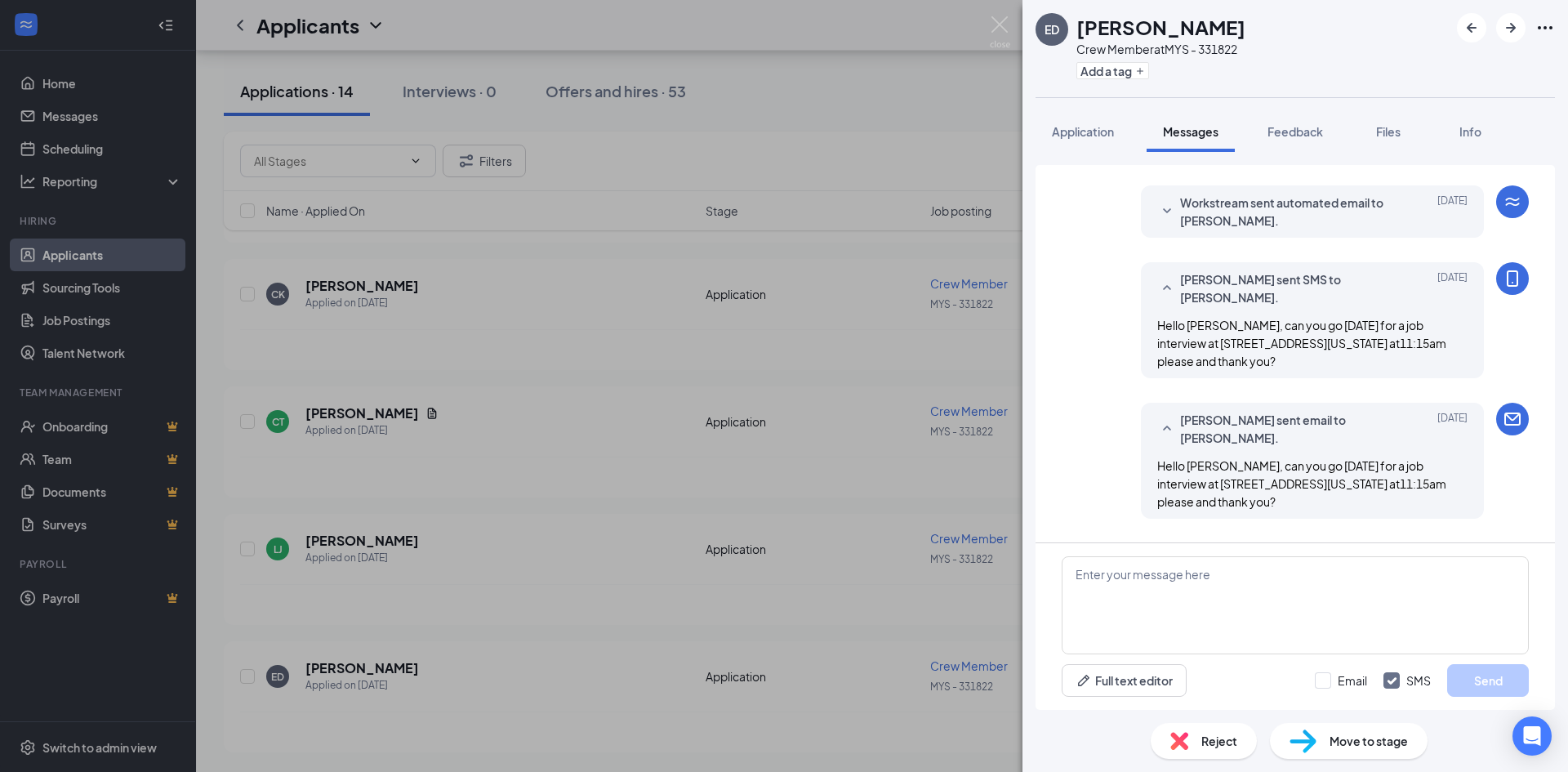
scroll to position [76, 0]
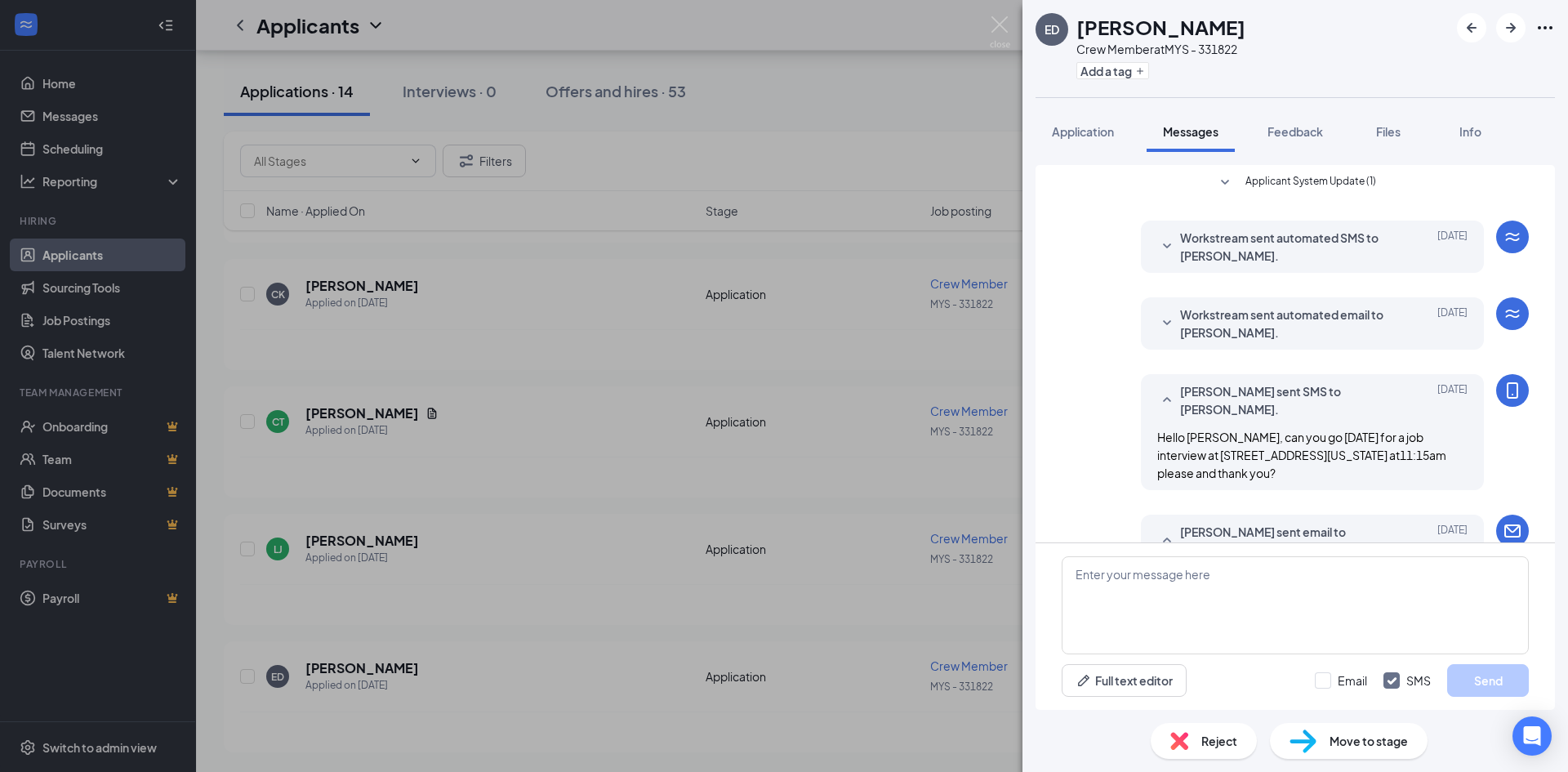
click at [643, 404] on div "ED [PERSON_NAME] Crew Member at MYS - 331822 Add a tag Application Messages Fee…" at bounding box center [784, 386] width 1568 height 772
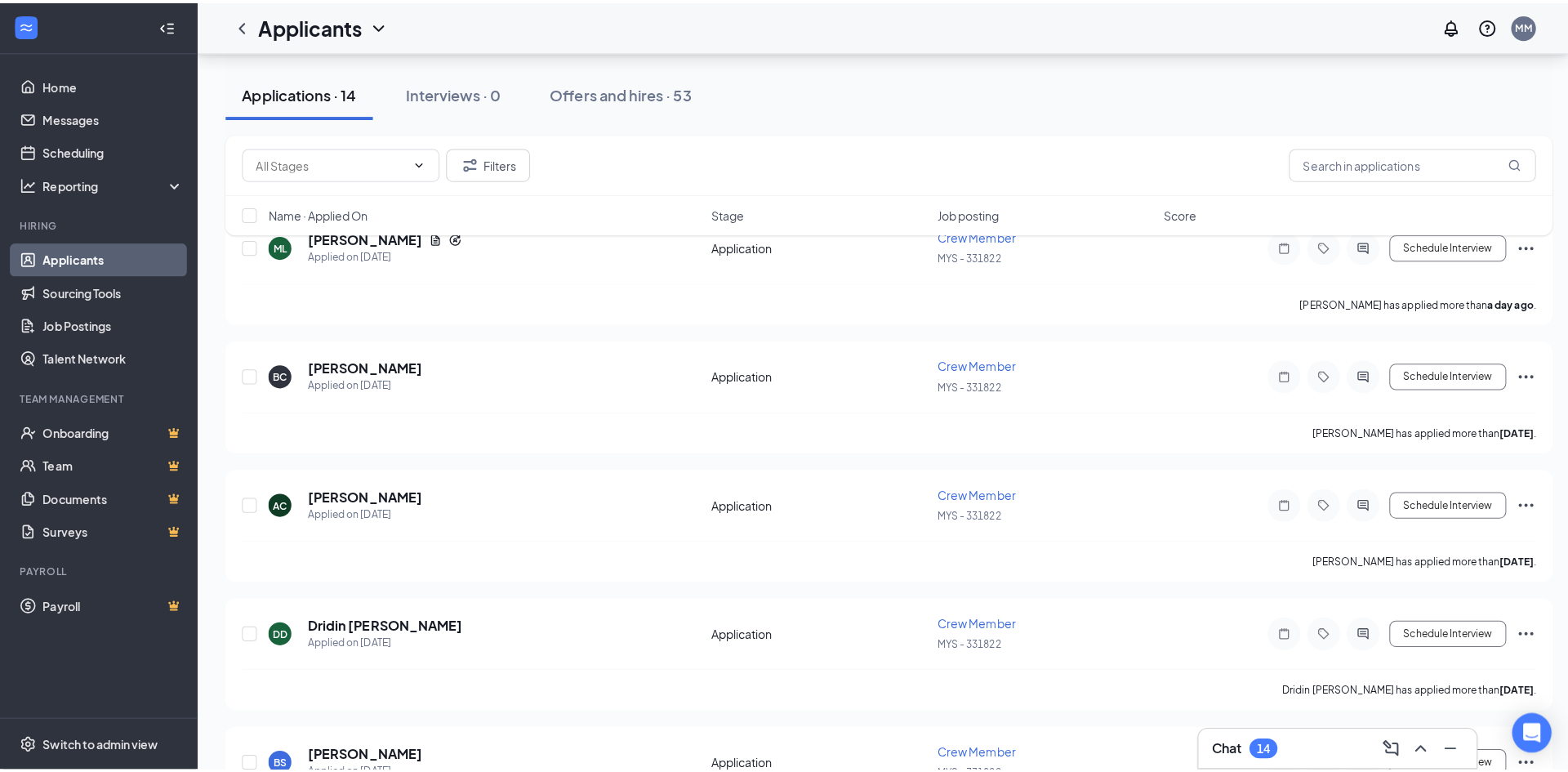
scroll to position [185, 0]
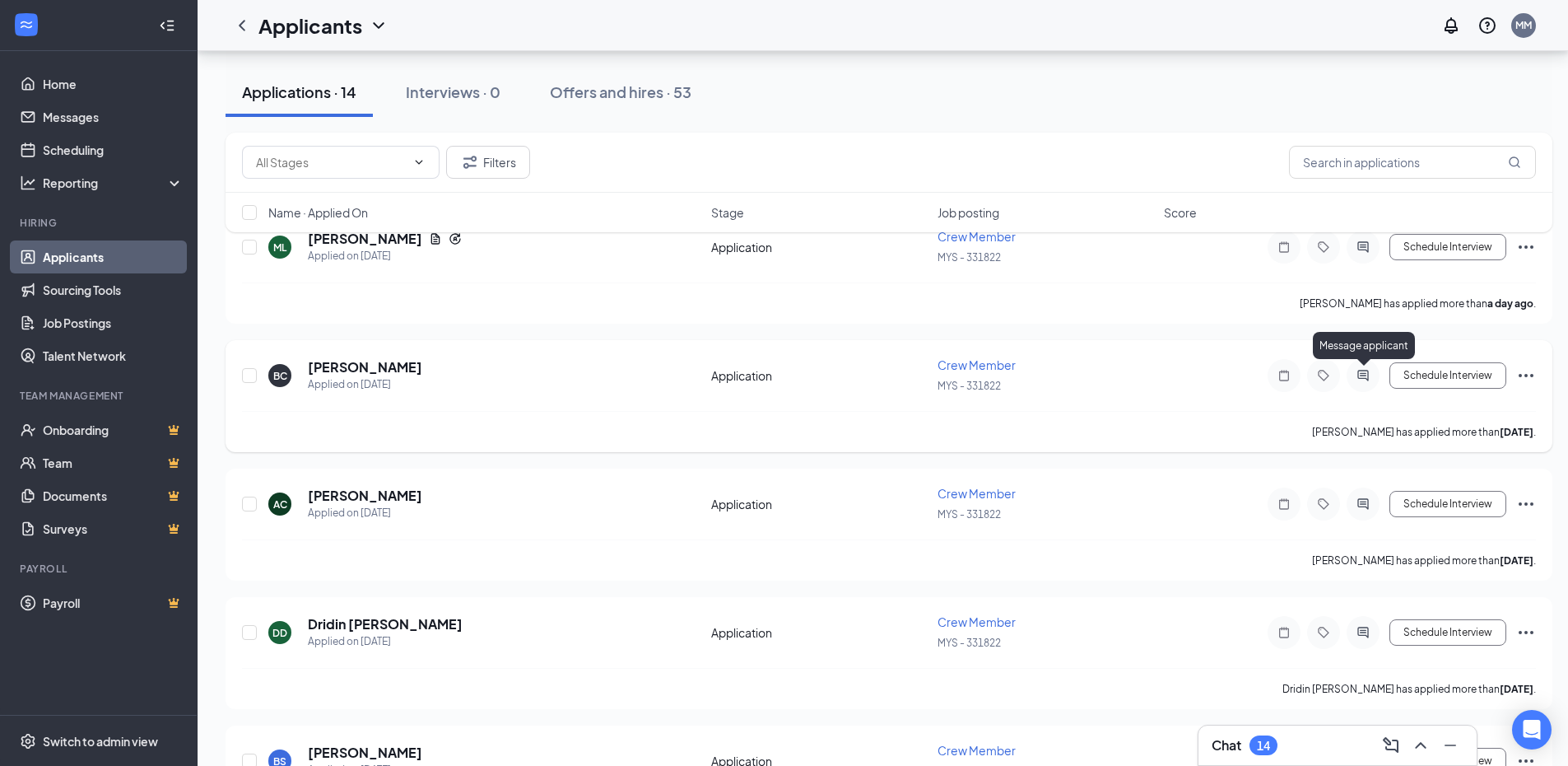
click at [1362, 378] on icon "ActiveChat" at bounding box center [1362, 374] width 11 height 11
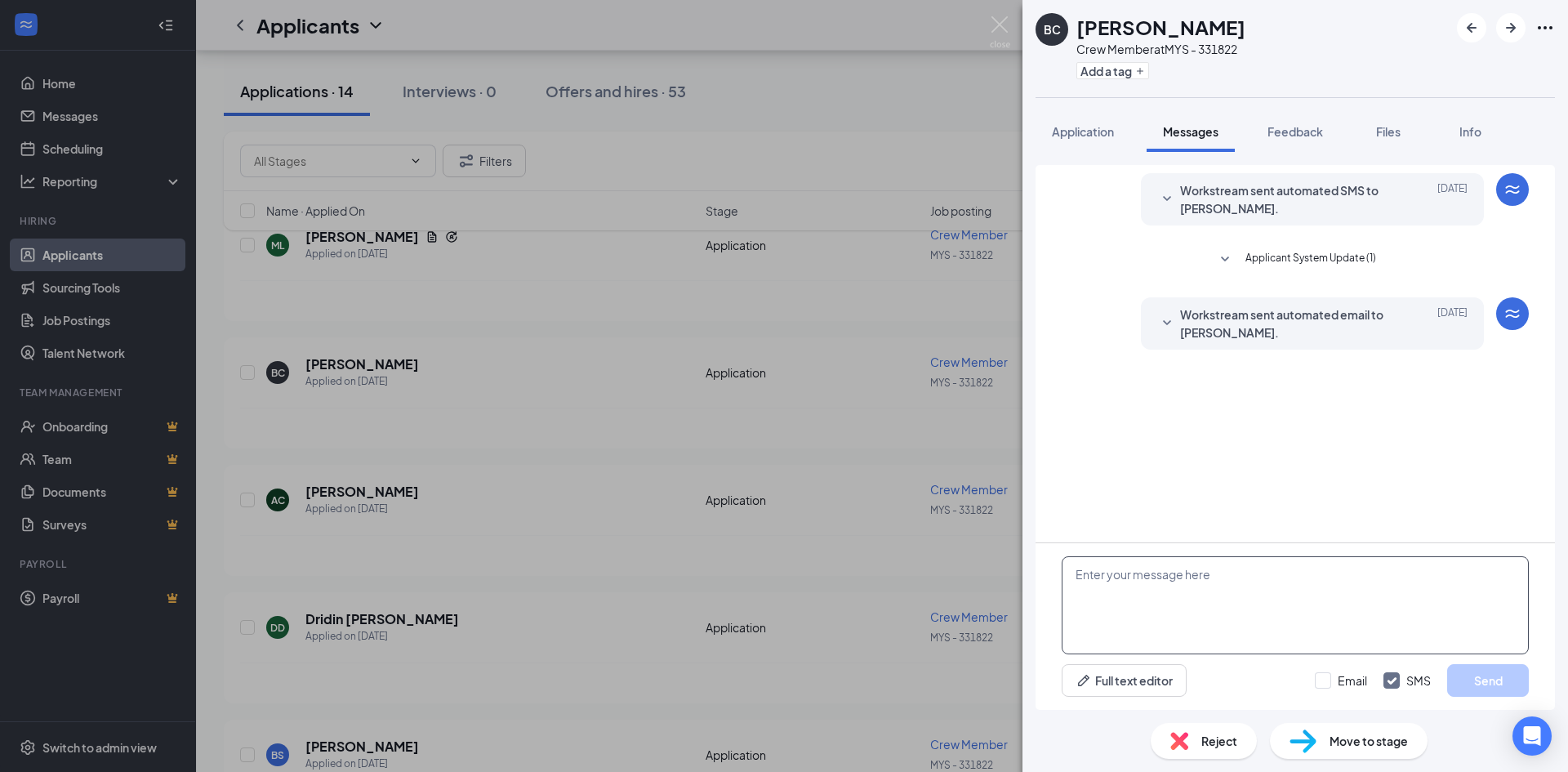
click at [1124, 602] on textarea at bounding box center [1295, 605] width 467 height 98
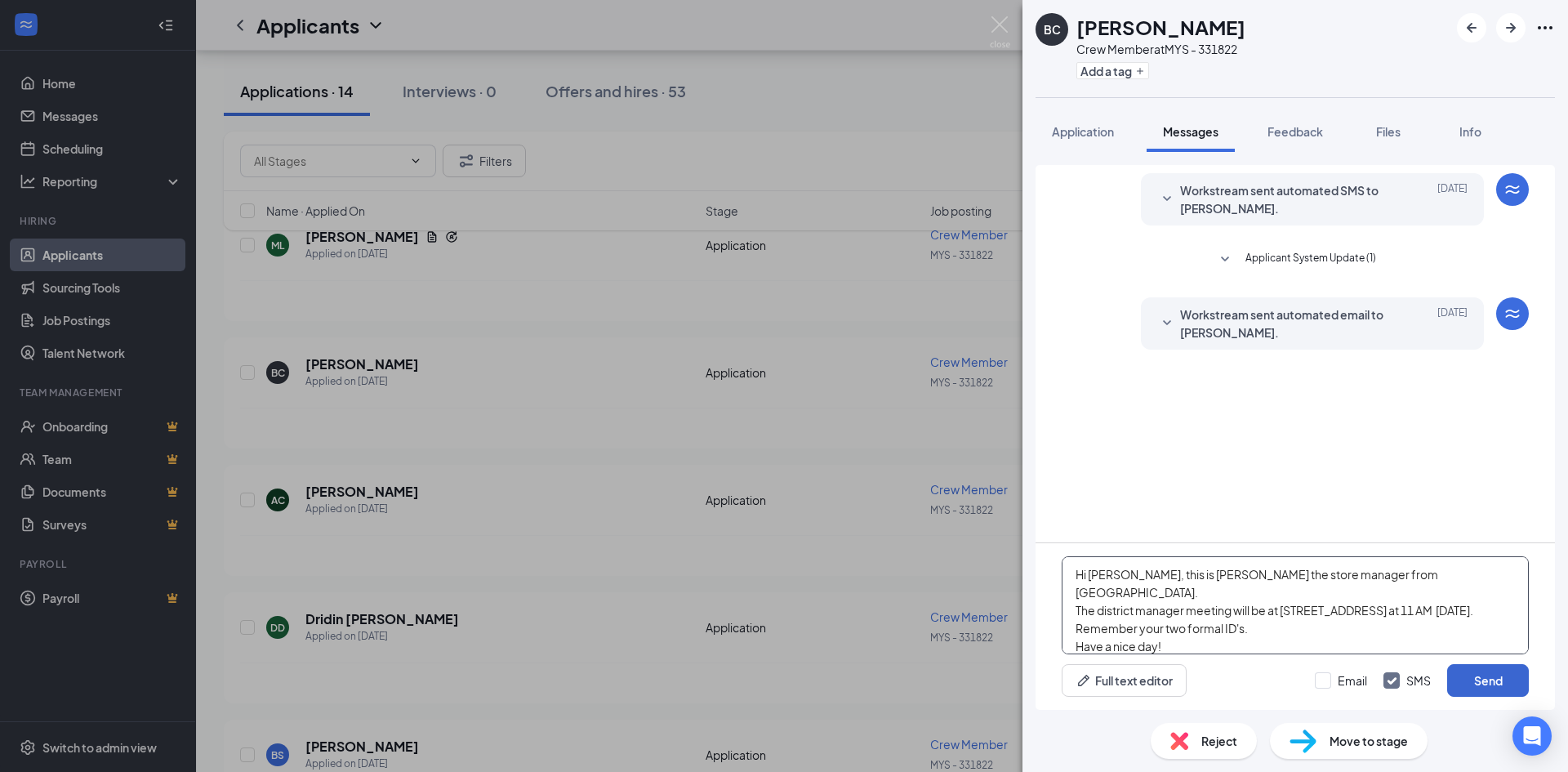
type textarea "Hi [PERSON_NAME], this is [PERSON_NAME] the store manager from [GEOGRAPHIC_DATA…"
click at [1492, 683] on button "Send" at bounding box center [1488, 681] width 81 height 33
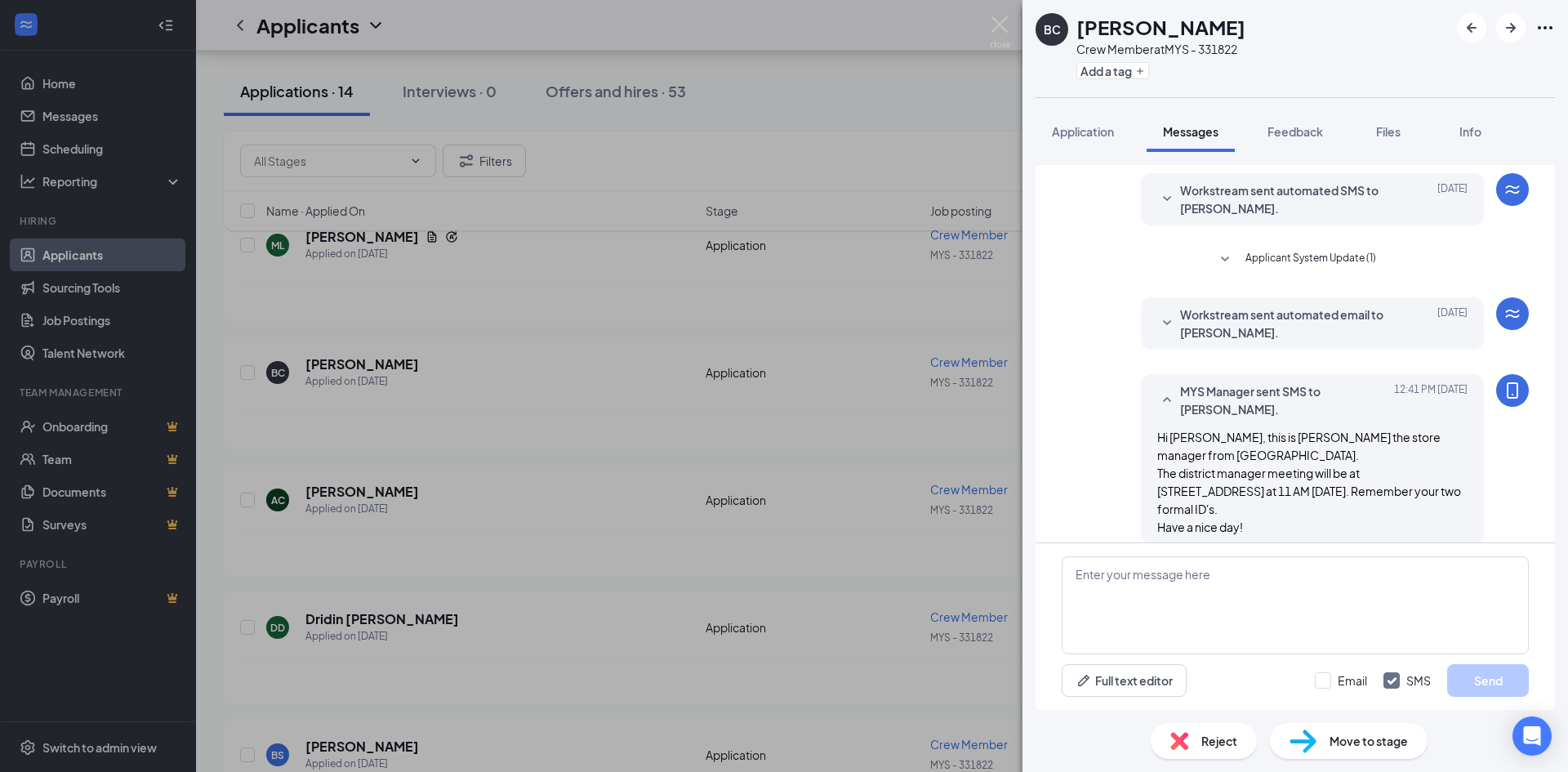
scroll to position [18, 0]
